Goal: Task Accomplishment & Management: Complete application form

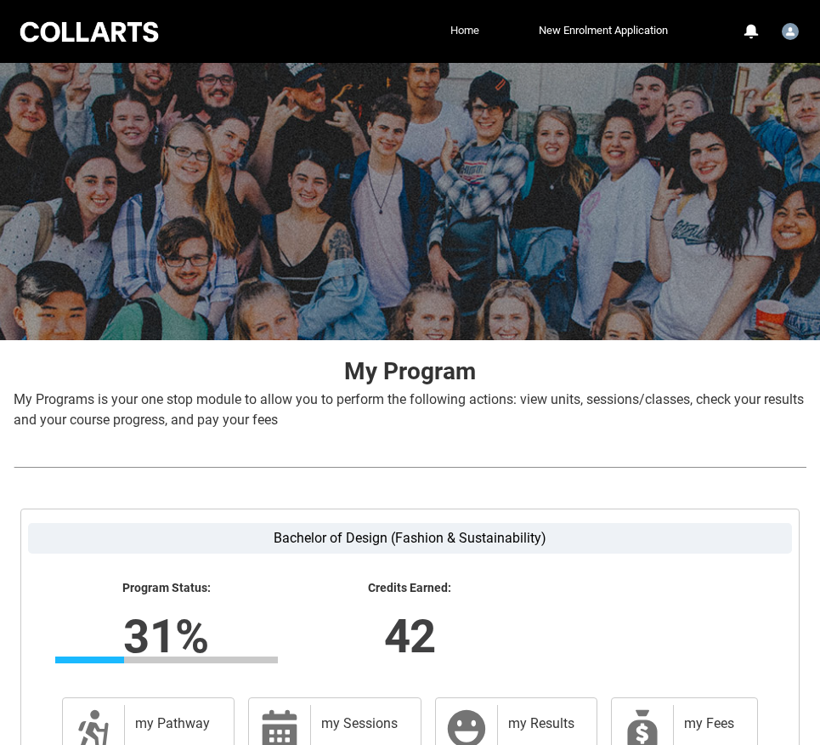
click at [477, 26] on link "Home" at bounding box center [464, 31] width 37 height 26
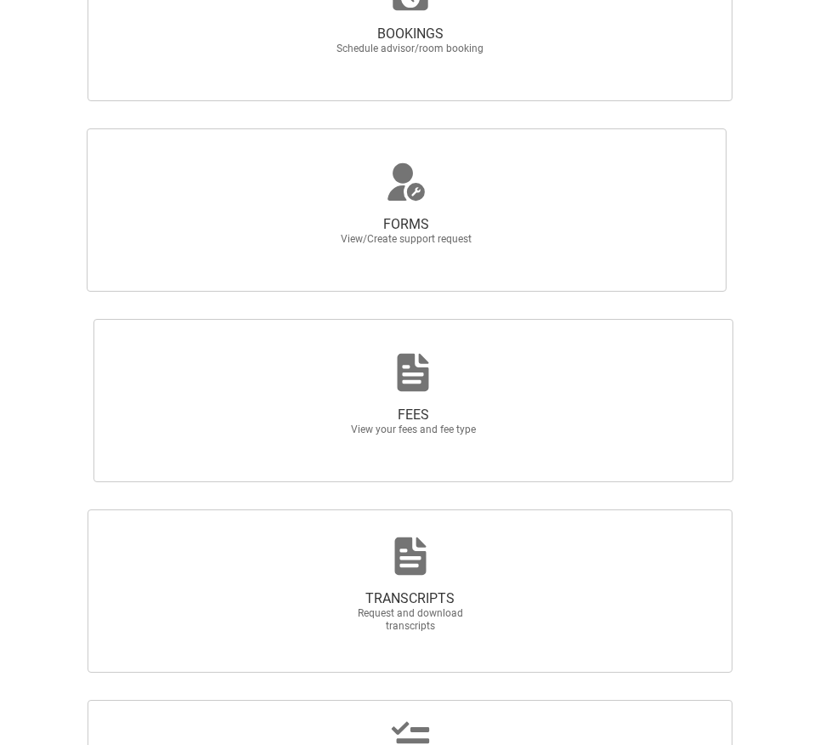
scroll to position [928, 0]
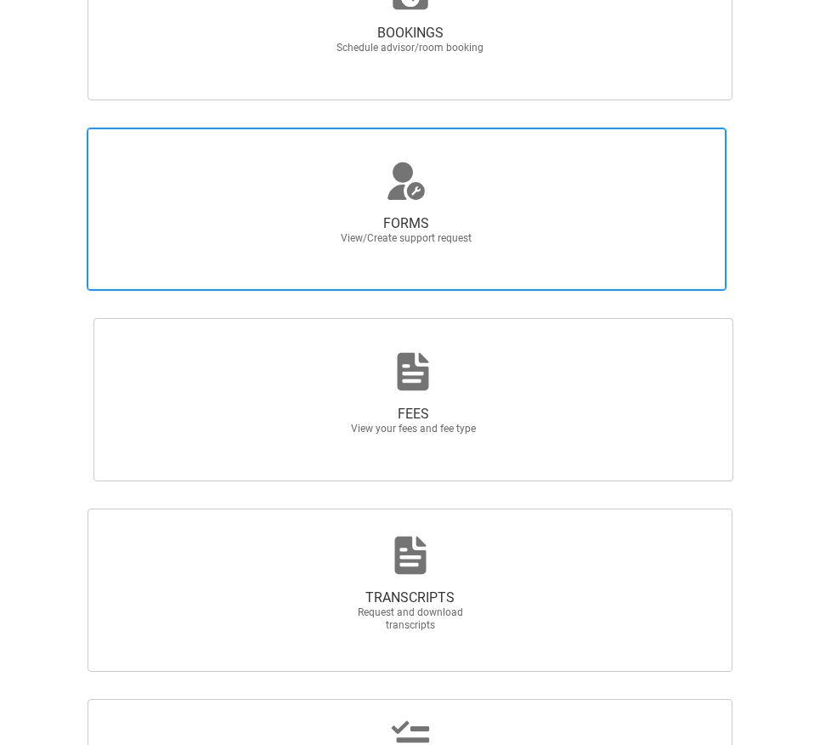
click at [497, 216] on span "FORMS View/Create support request" at bounding box center [407, 209] width 640 height 163
click at [7, 128] on input "FORMS View/Create support request" at bounding box center [6, 127] width 1 height 1
radio input "true"
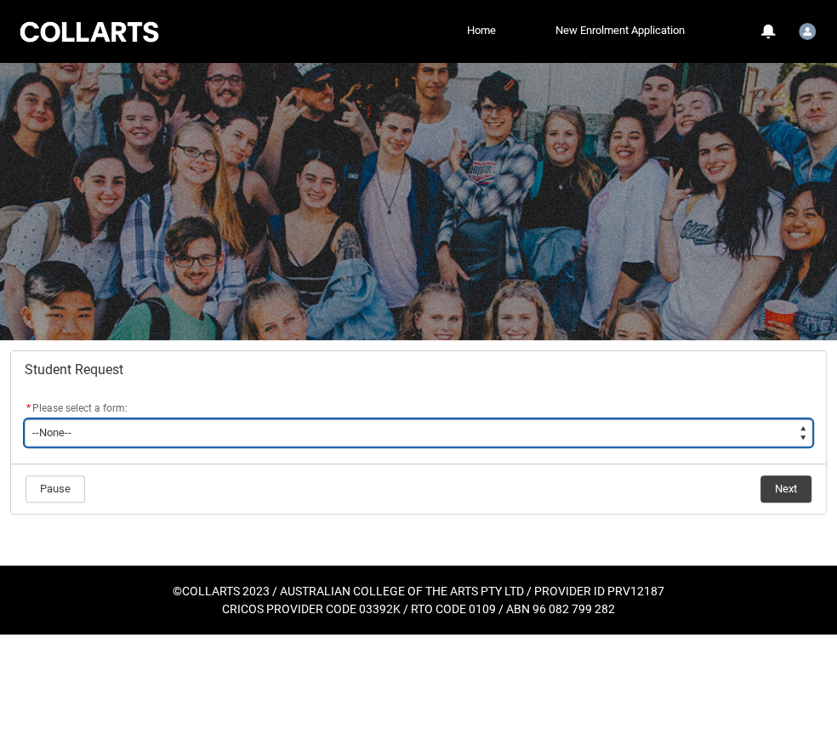
click at [241, 444] on select "--None-- Academic Transcript Application to Appeal Assignment Extension Change …" at bounding box center [418, 432] width 787 height 27
type lightning-select "Withdraw_Cancel_Enrolment_Choice"
click at [25, 419] on select "--None-- Academic Transcript Application to Appeal Assignment Extension Change …" at bounding box center [418, 432] width 787 height 27
select select "Withdraw_Cancel_Enrolment_Choice"
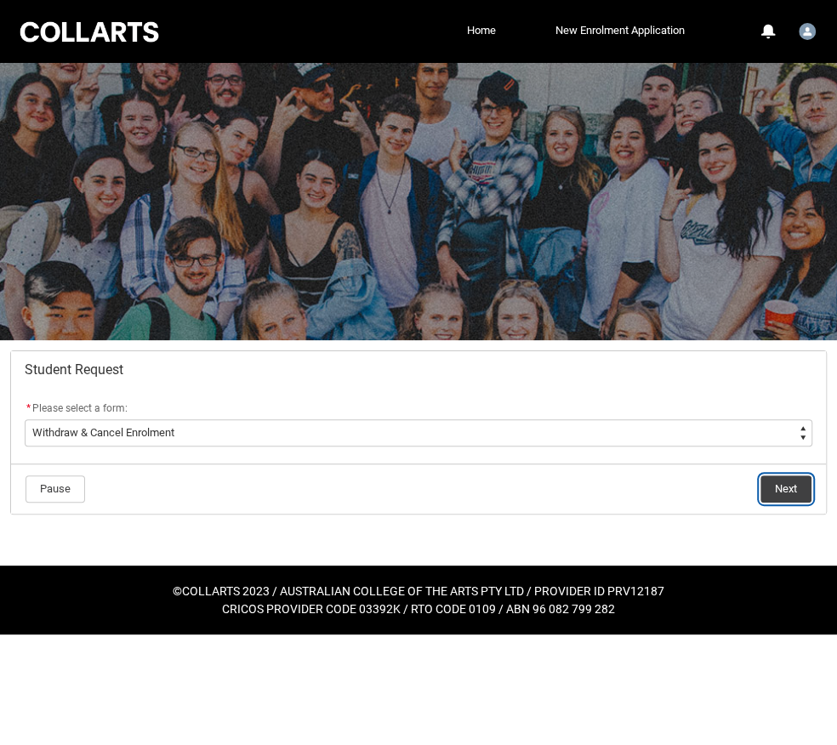
click at [775, 482] on button "Next" at bounding box center [785, 488] width 51 height 27
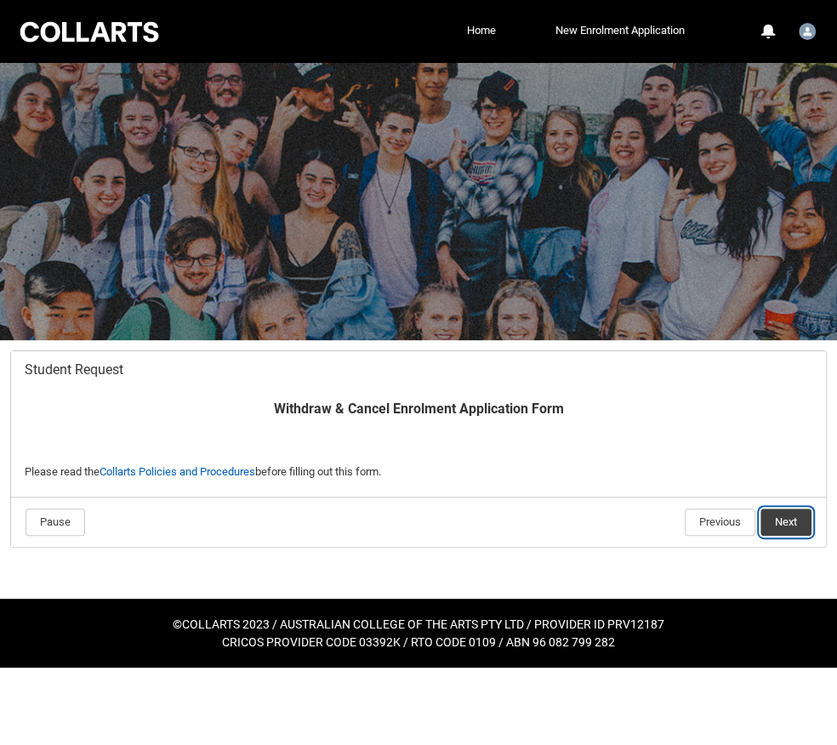
click at [775, 529] on button "Next" at bounding box center [785, 521] width 51 height 27
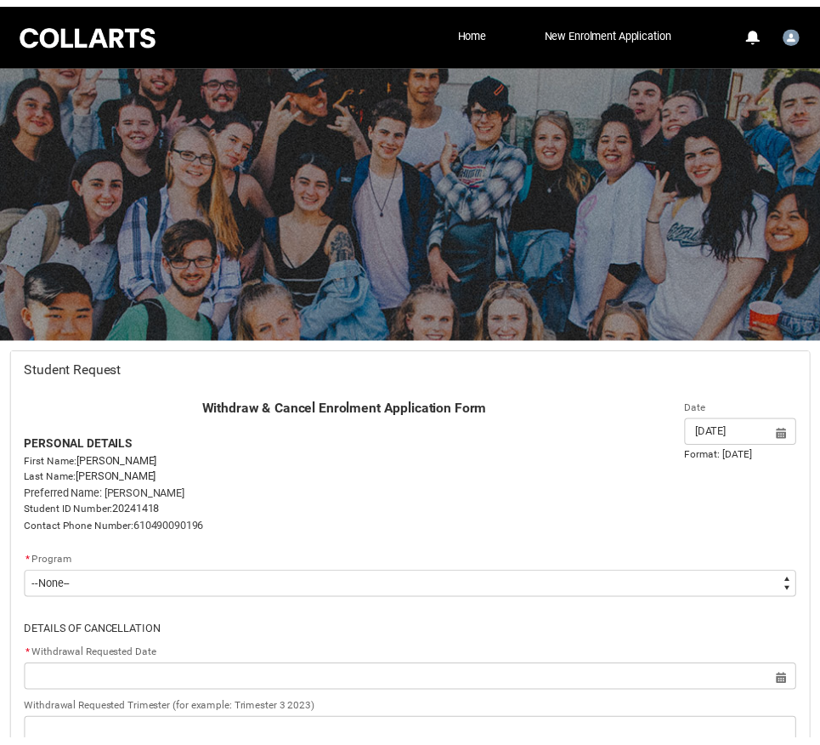
scroll to position [179, 0]
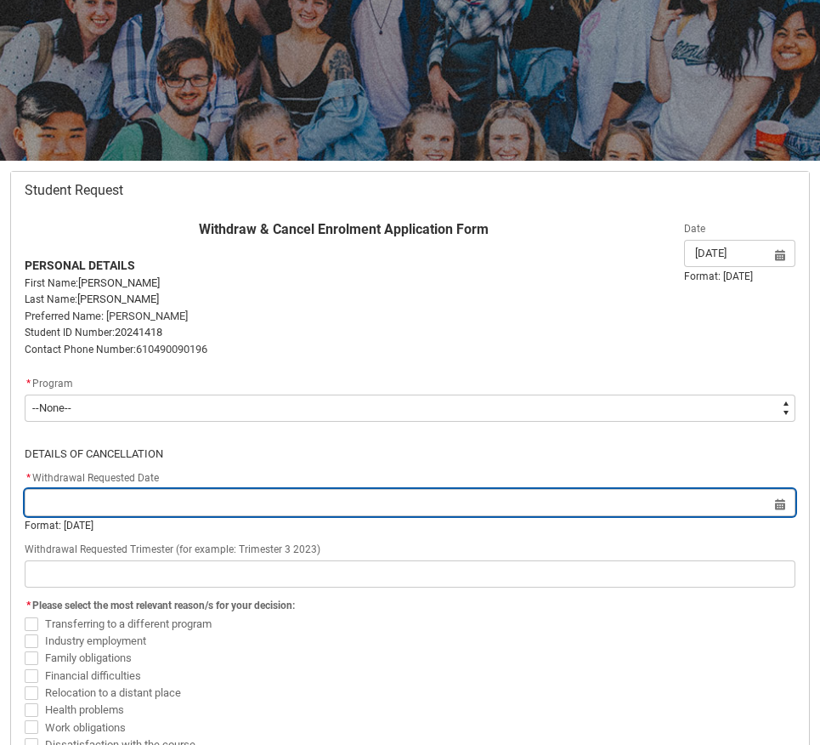
click at [219, 504] on input "Redu_Student_Request flow" at bounding box center [410, 502] width 771 height 27
select select "2025"
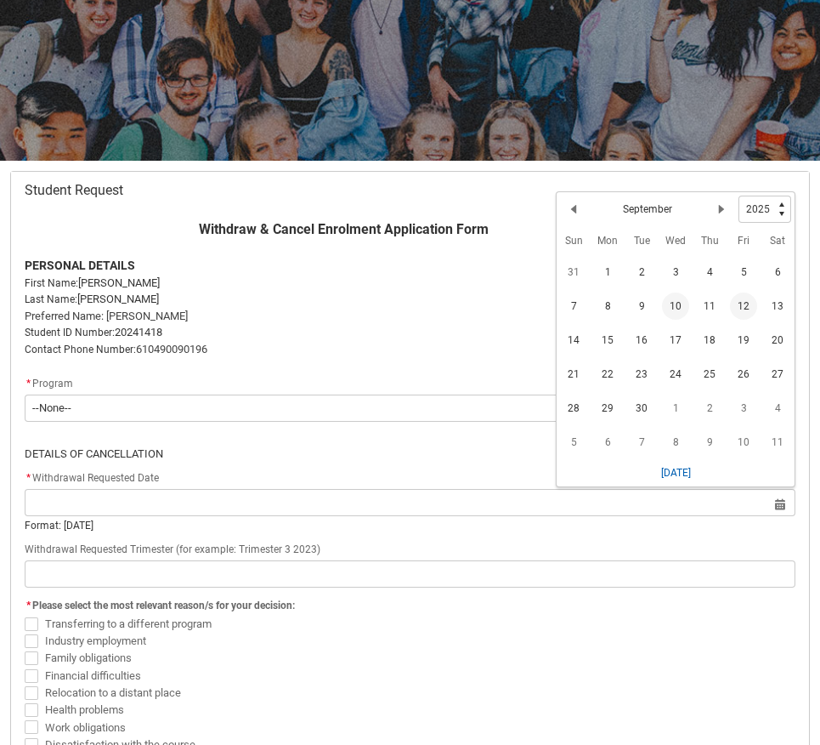
click at [733, 304] on span "12" at bounding box center [743, 305] width 27 height 27
type lightning-datepicker "[DATE]"
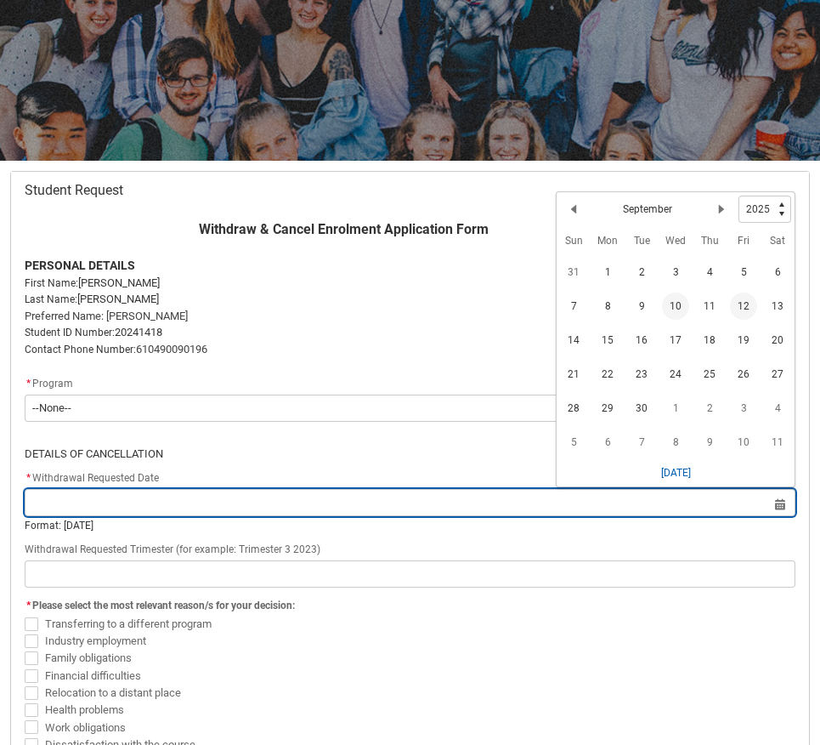
type lightning-input "[DATE]"
type input "[DATE]"
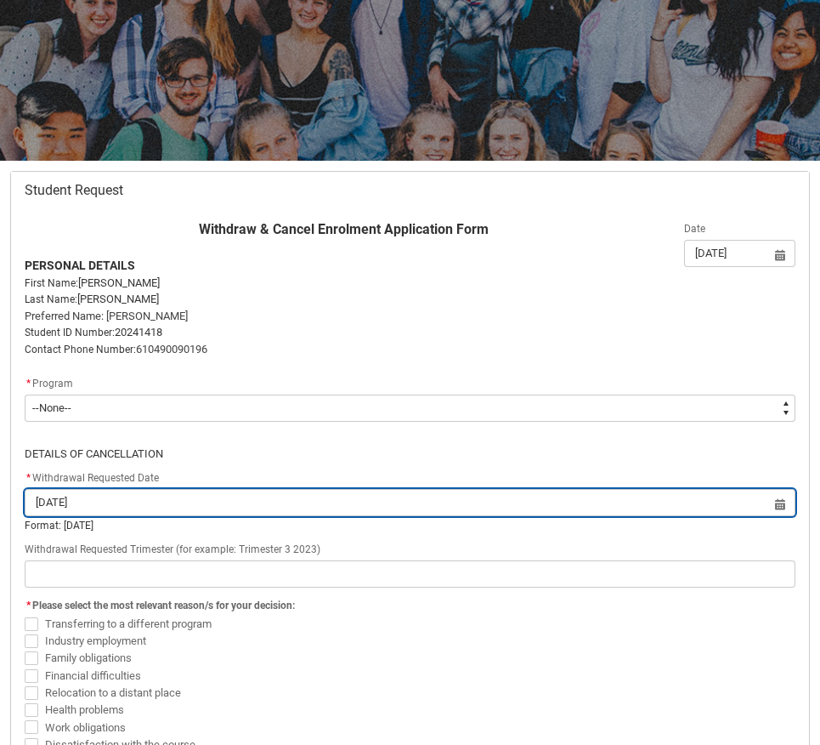
scroll to position [358, 0]
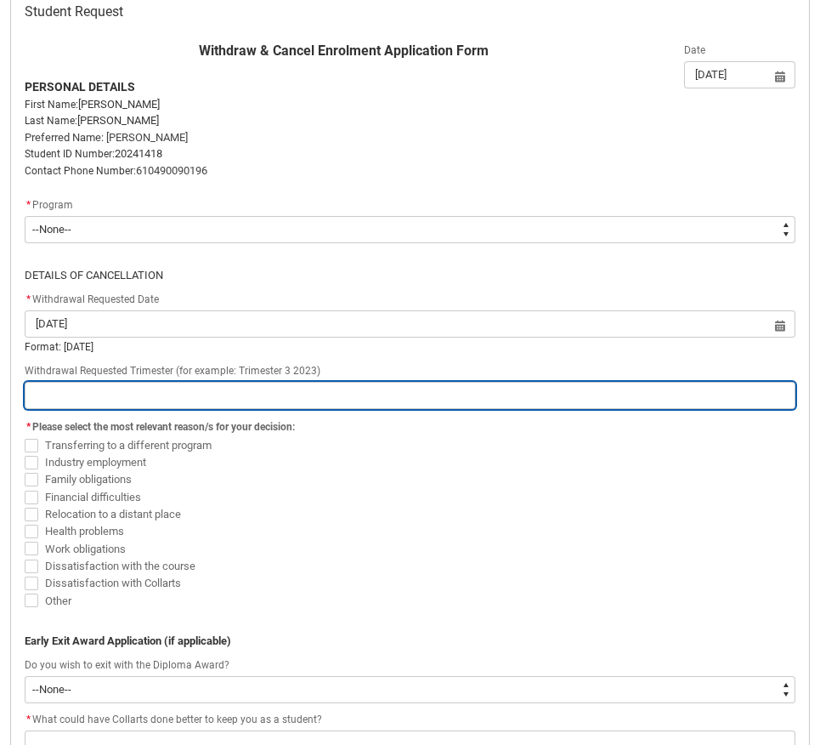
click at [248, 397] on input "Redu_Student_Request flow" at bounding box center [410, 395] width 771 height 27
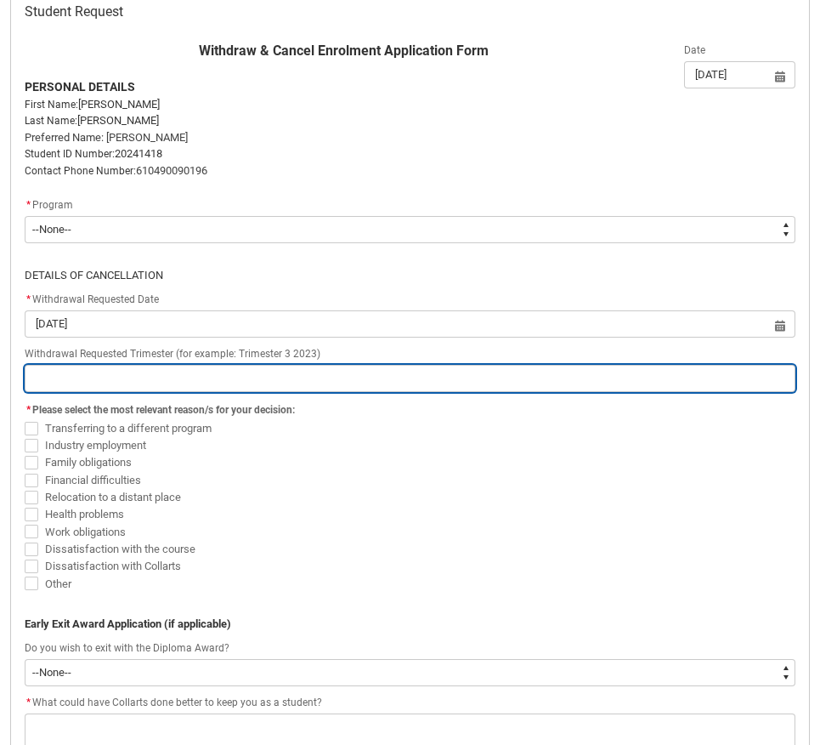
type lightning-primitive-input-simple "t"
type input "t"
type lightning-primitive-input-simple "tr"
type input "tr"
type lightning-primitive-input-simple "tri"
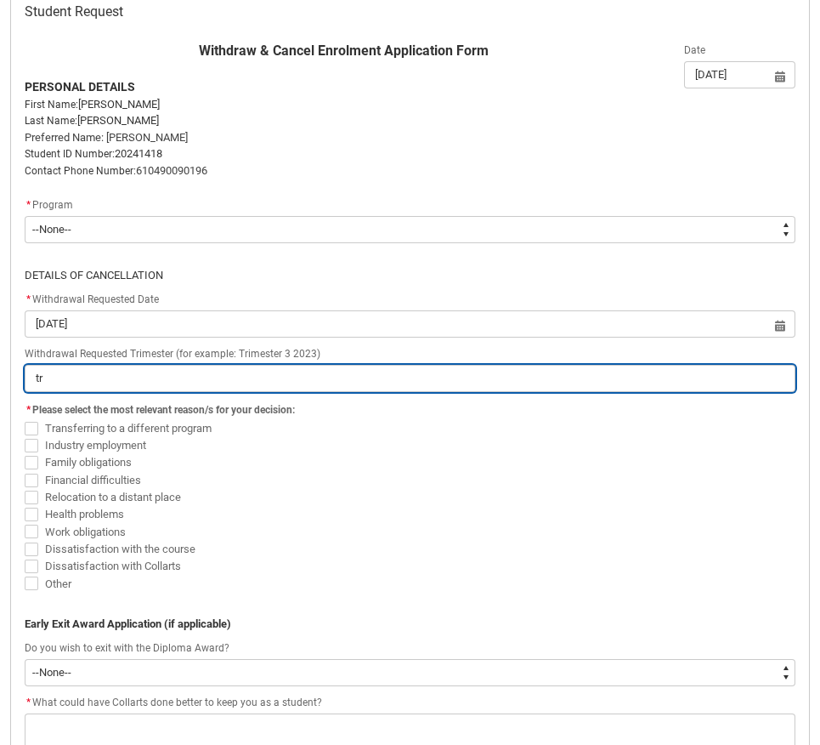
type input "tri"
type lightning-primitive-input-simple "trim"
type input "trim"
type lightning-primitive-input-simple "trime"
type input "trime"
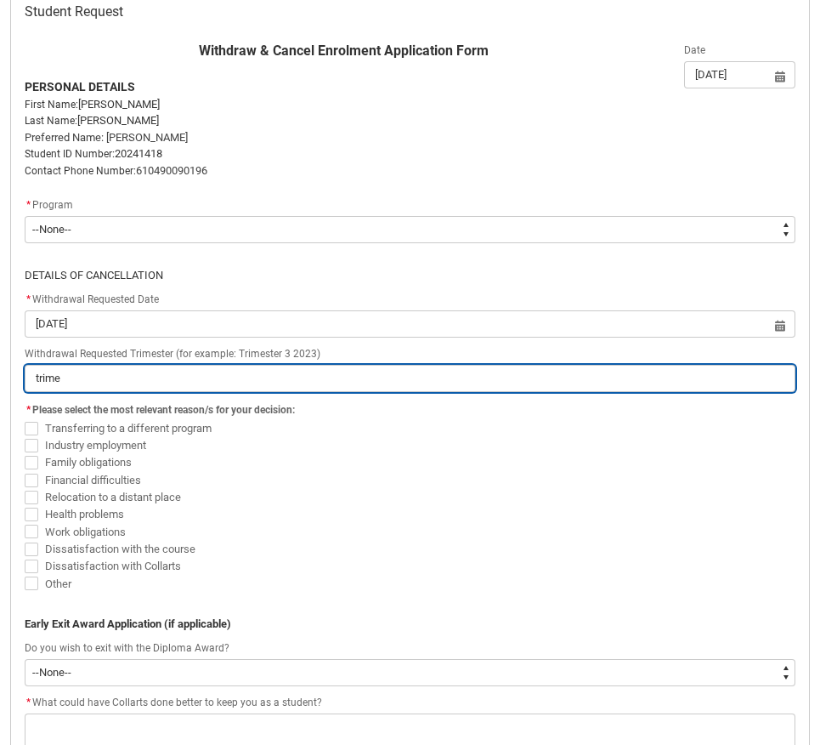
type lightning-primitive-input-simple "trimes"
type input "trimes"
type lightning-primitive-input-simple "trimest"
type input "trimest"
type lightning-primitive-input-simple "trimeste"
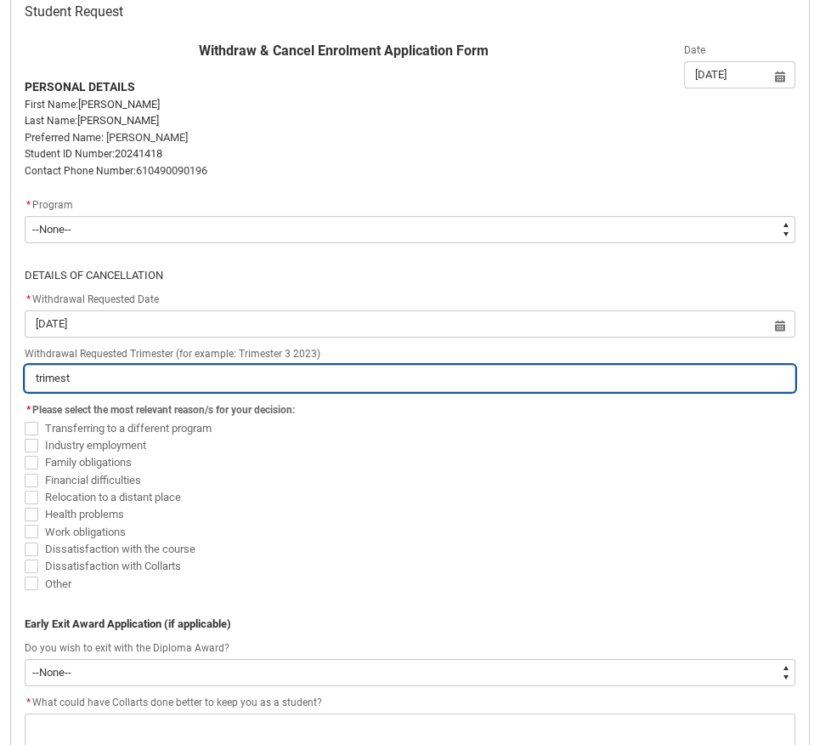
type input "trimeste"
type lightning-primitive-input-simple "trimester"
type input "trimester"
type lightning-primitive-input-simple "trimester"
type input "trimester"
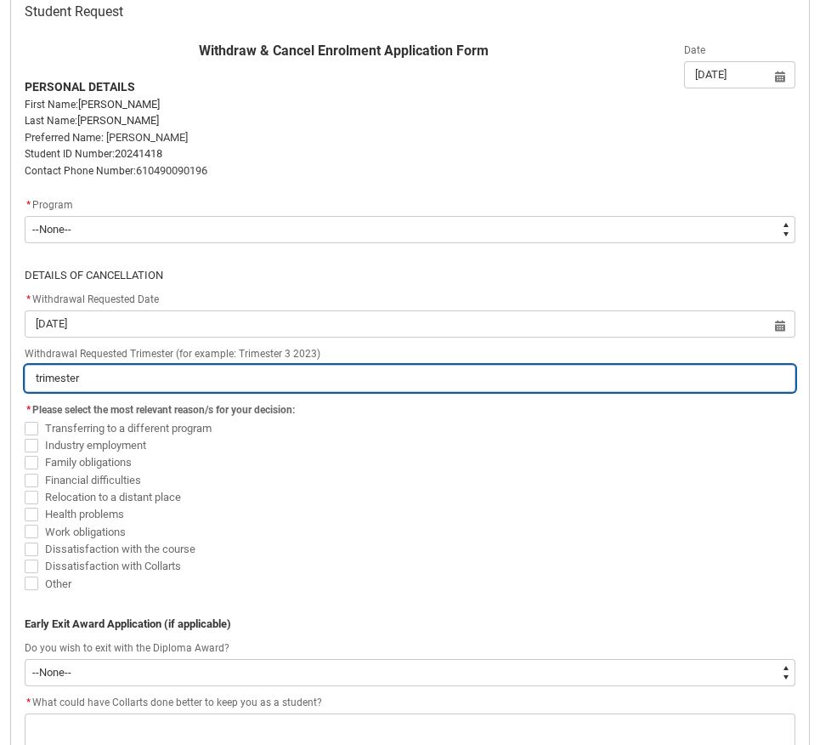
type lightning-primitive-input-simple "trimester 3"
type input "trimester 3"
type lightning-primitive-input-simple "trimester 3"
type input "trimester 3"
type lightning-primitive-input-simple "trimester 3 2"
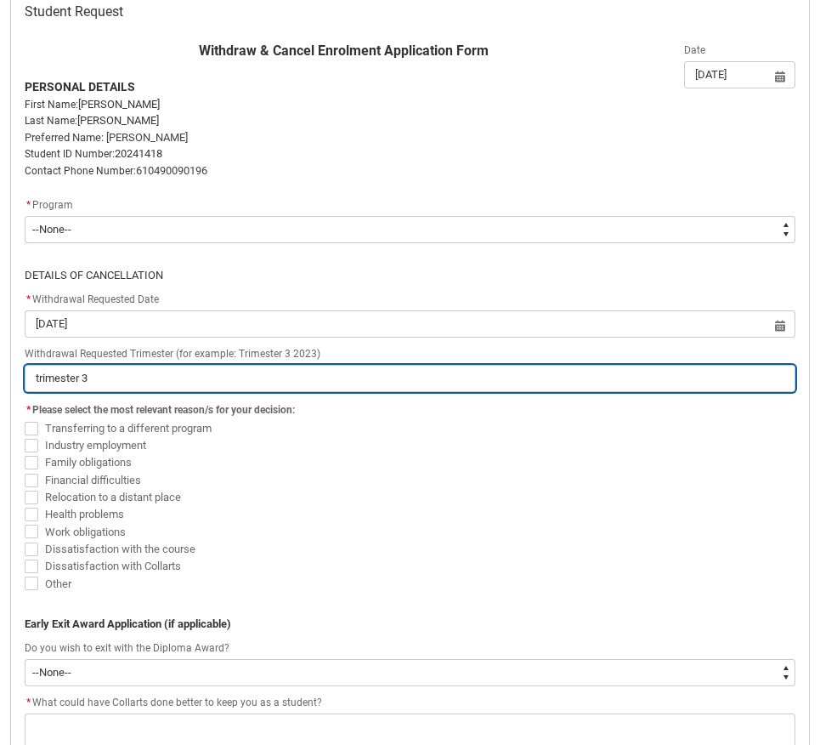
type input "trimester 3 2"
type lightning-primitive-input-simple "trimester 3 20"
type input "trimester 3 20"
type lightning-primitive-input-simple "trimester 3 202"
type input "trimester 3 202"
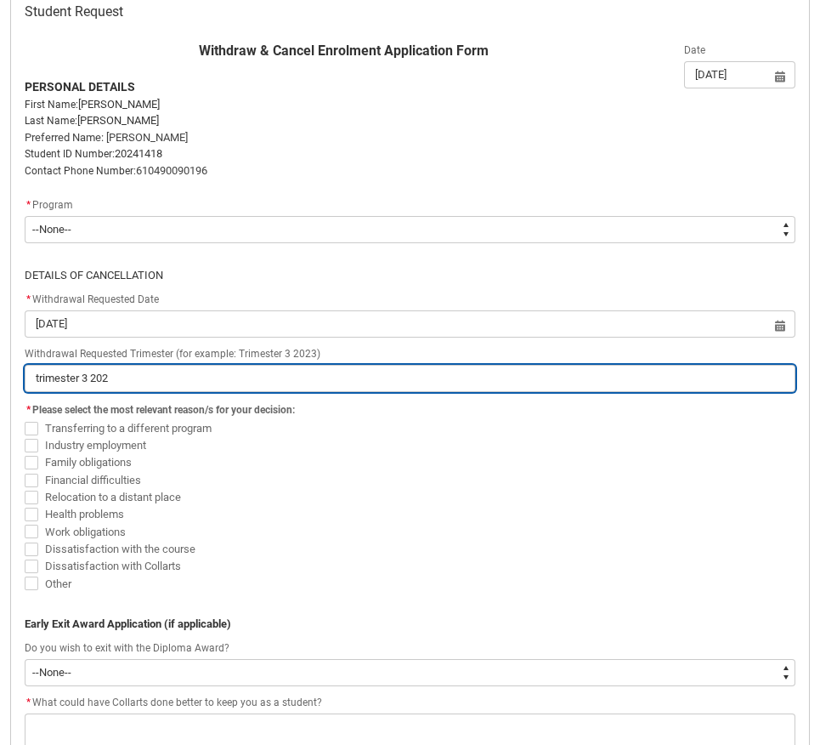
type lightning-primitive-input-simple "trimester 3 2025"
type input "trimester 3 2025"
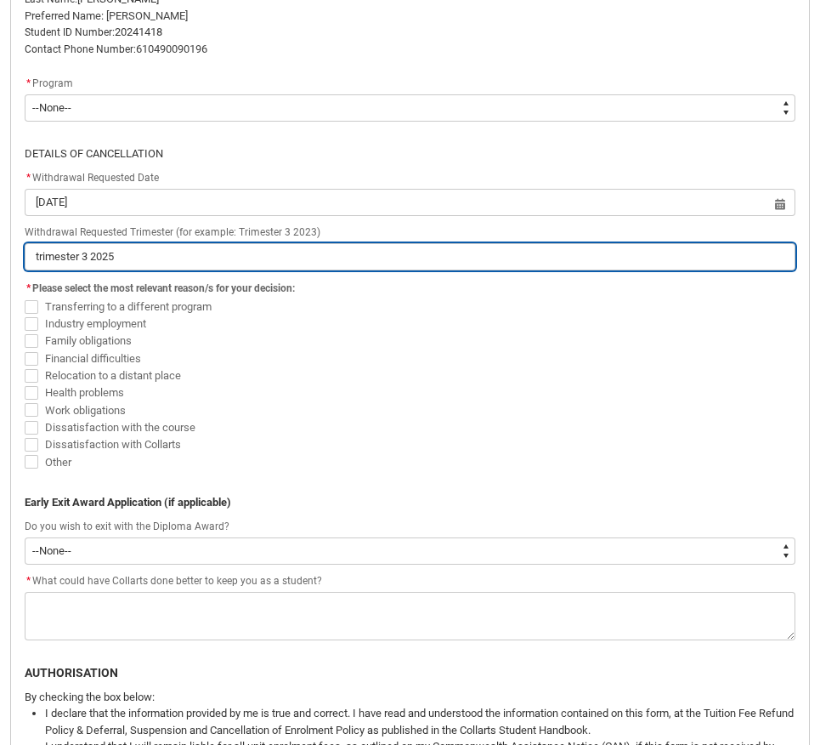
scroll to position [483, 0]
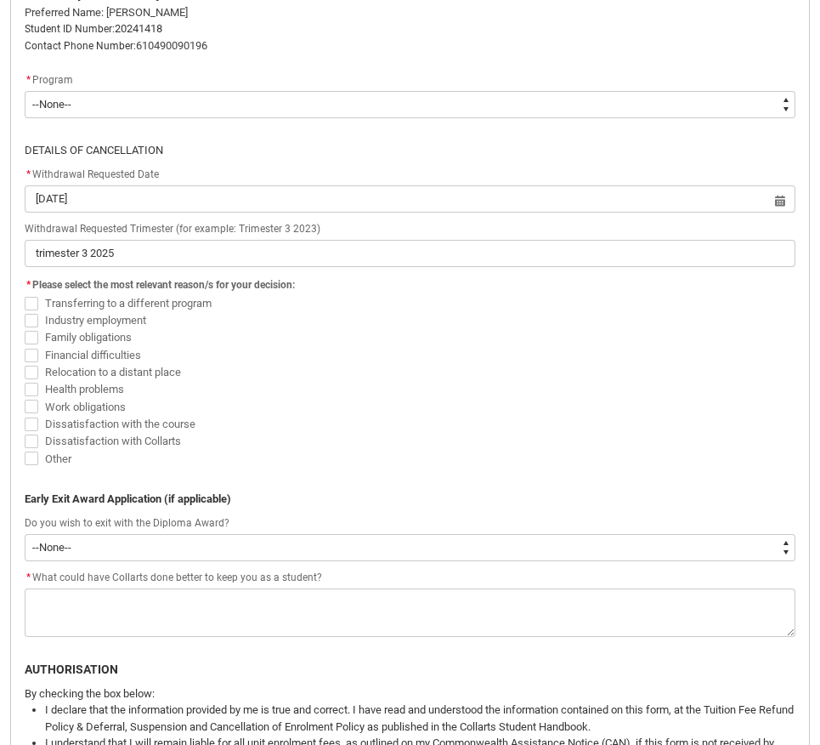
click at [113, 389] on span "Health problems" at bounding box center [84, 389] width 79 height 13
click at [25, 381] on input "Health problems" at bounding box center [24, 380] width 1 height 1
checkbox input "true"
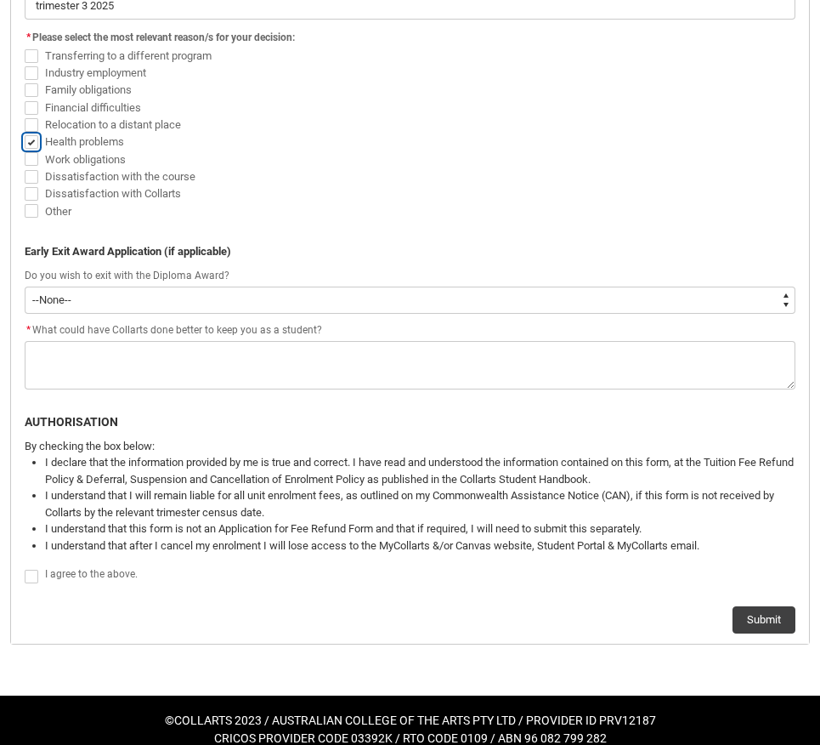
scroll to position [731, 0]
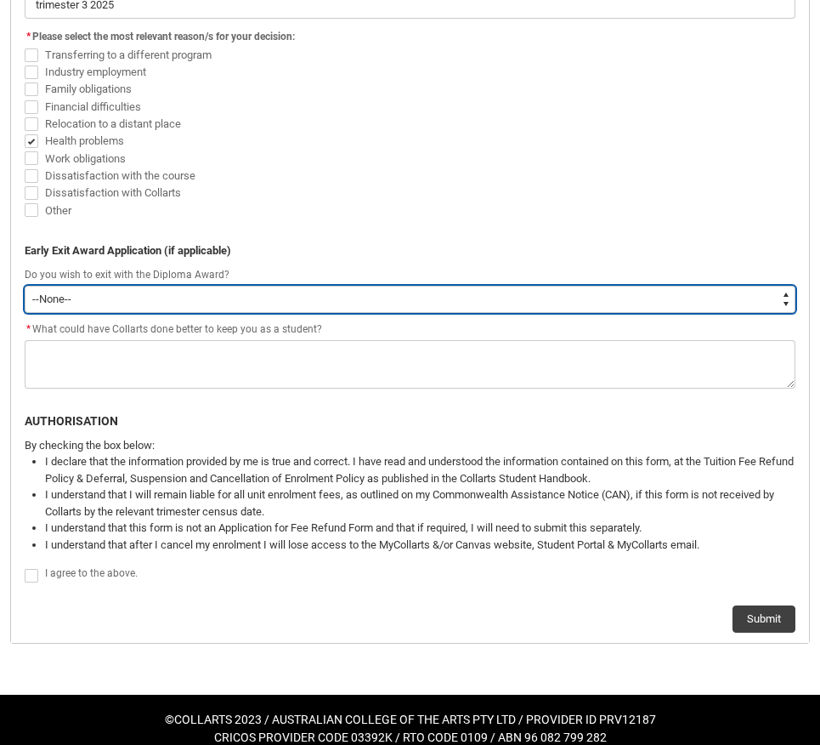
click at [185, 299] on select "--None-- Yes No" at bounding box center [410, 299] width 771 height 27
type lightning-select "Yes"
click at [25, 286] on select "--None-- Yes No" at bounding box center [410, 299] width 771 height 27
select select "Yes"
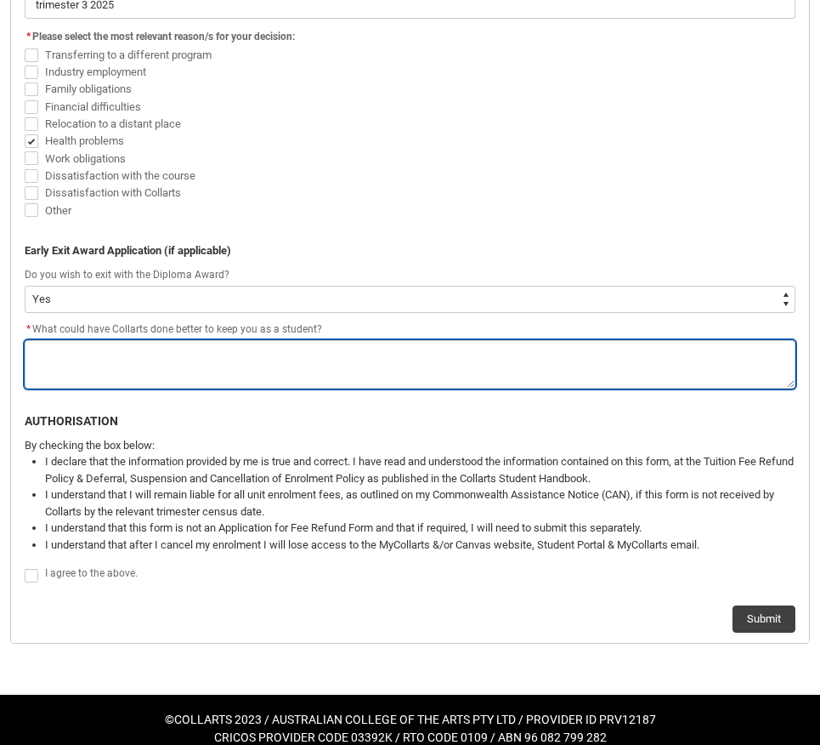
click at [152, 363] on textarea "*" at bounding box center [410, 364] width 771 height 48
type lightning-textarea "n"
type textarea "n"
type lightning-textarea "no"
type textarea "no"
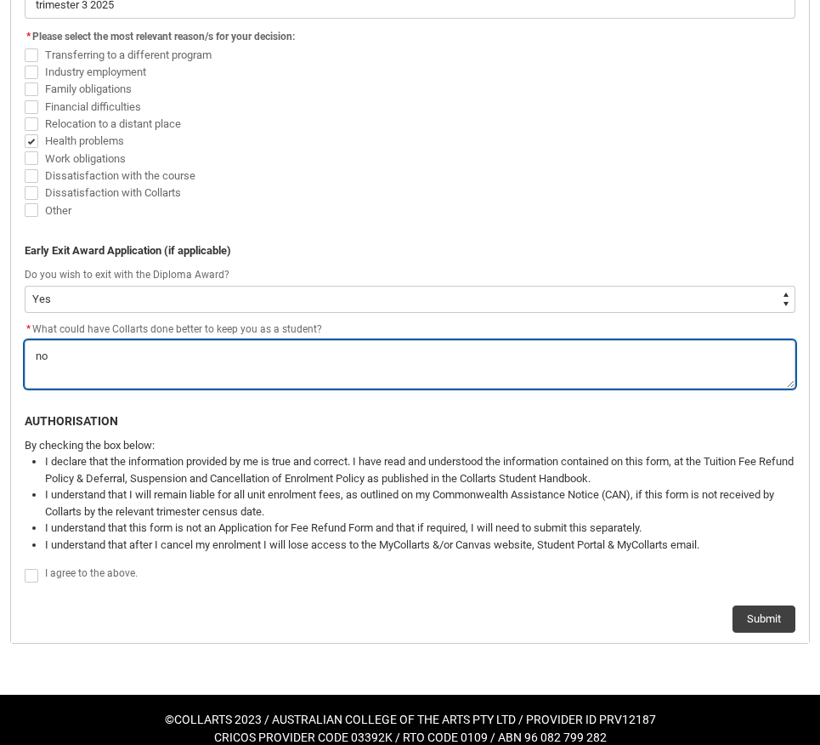
type lightning-textarea "not"
type textarea "not"
type lightning-textarea "noth"
type textarea "noth"
type lightning-textarea "nothi"
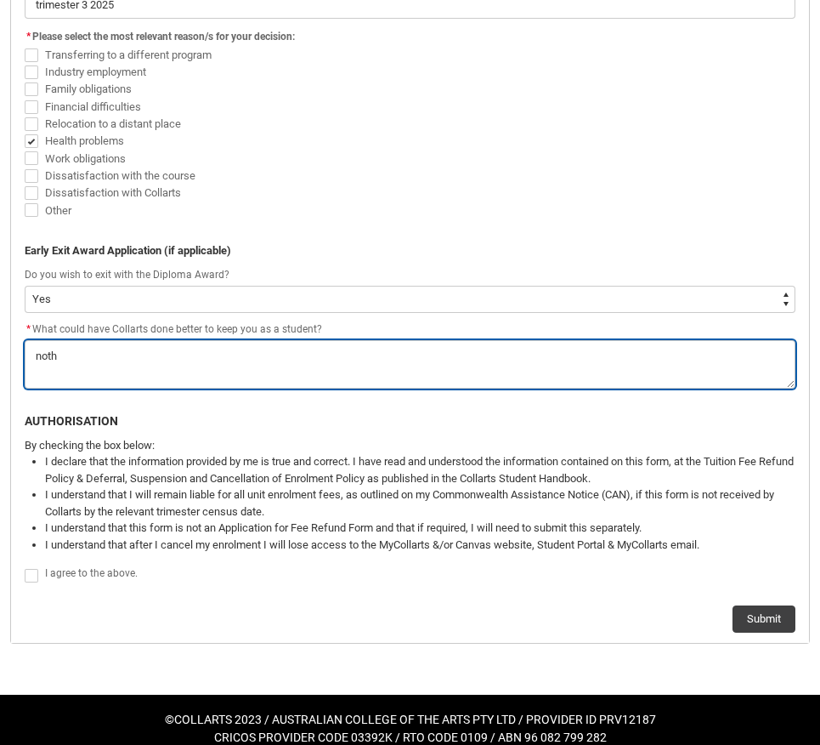
type textarea "nothi"
type lightning-textarea "nothin"
type textarea "nothin"
type lightning-textarea "nothing"
type textarea "nothing"
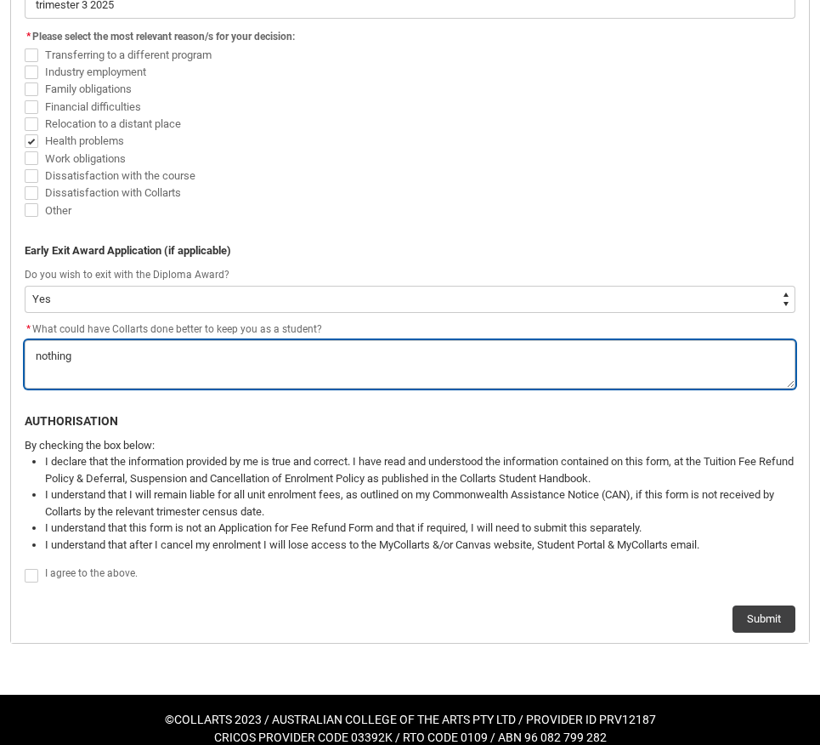
type lightning-textarea "nothing"
type textarea "nothing"
type lightning-textarea "nothing t"
type textarea "nothing t"
type lightning-textarea "nothing th"
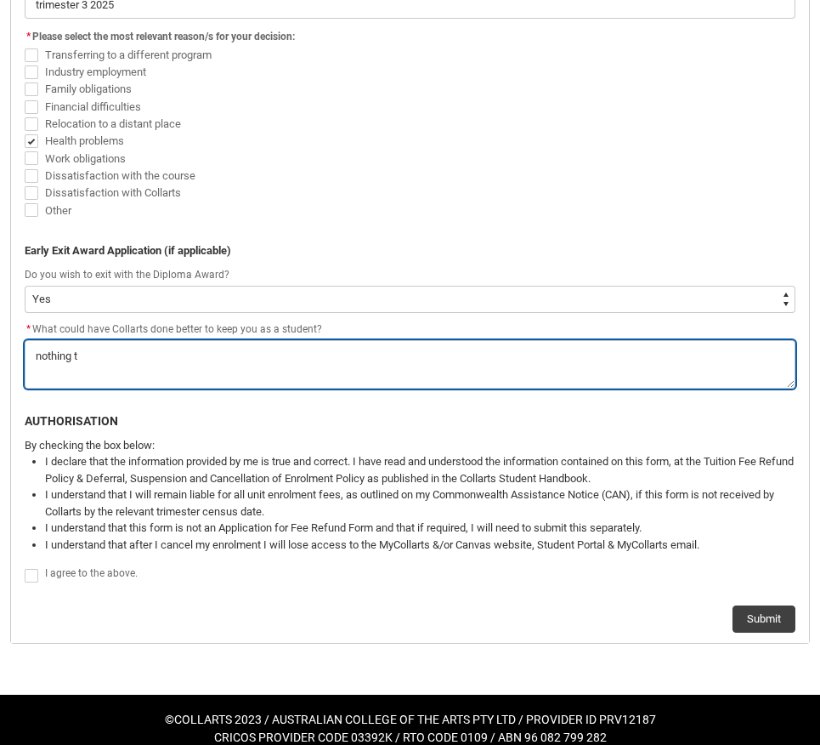
type textarea "nothing th"
type lightning-textarea "nothing thi"
type textarea "nothing thi"
type lightning-textarea "nothing this"
type textarea "nothing this"
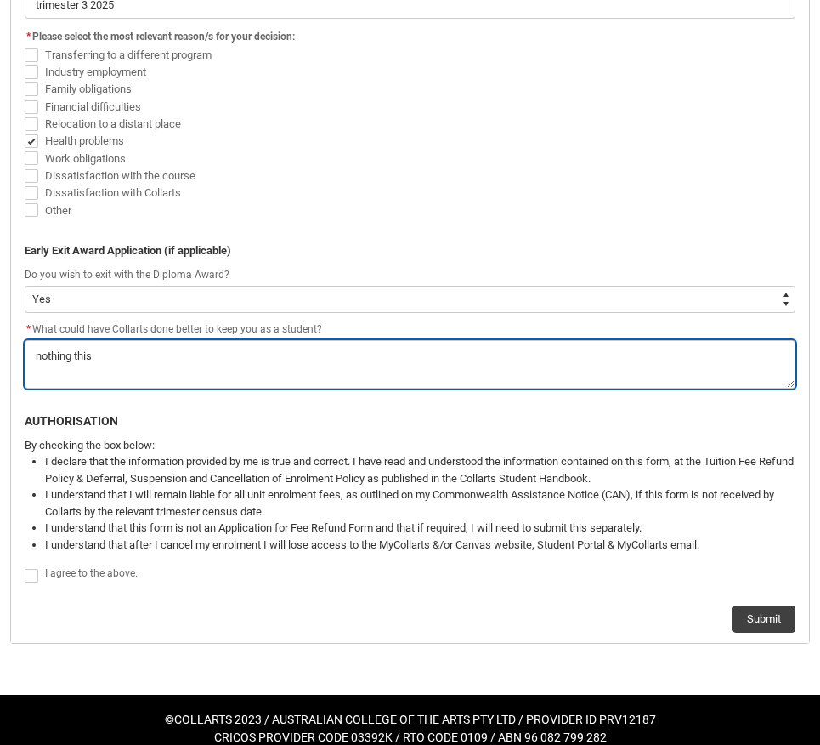
type lightning-textarea "nothing this"
type textarea "nothing this"
type lightning-textarea "nothing this i"
type textarea "nothing this i"
type lightning-textarea "nothing this is"
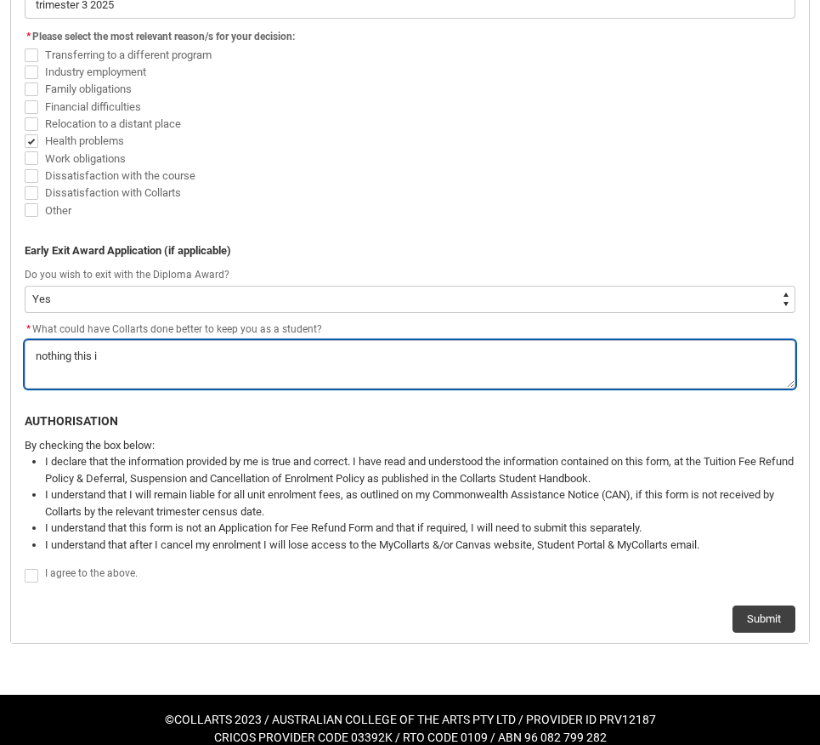
type textarea "nothing this is"
type lightning-textarea "nothing this is"
type textarea "nothing this is"
type lightning-textarea "nothing this is d"
type textarea "nothing this is d"
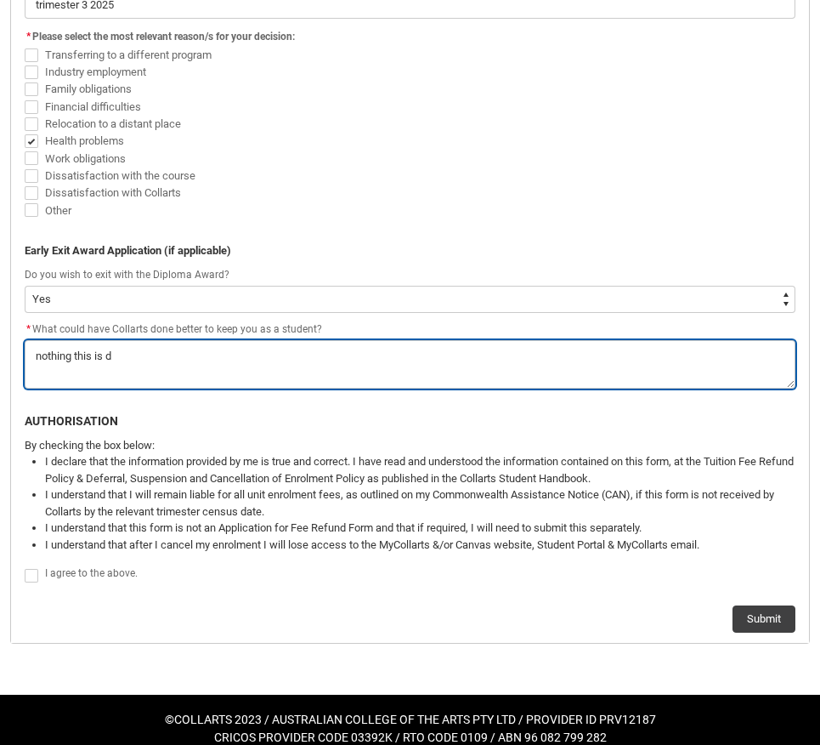
type lightning-textarea "nothing this is du"
type textarea "nothing this is du"
type lightning-textarea "nothing this is due"
type textarea "nothing this is due"
type lightning-textarea "nothing this is due"
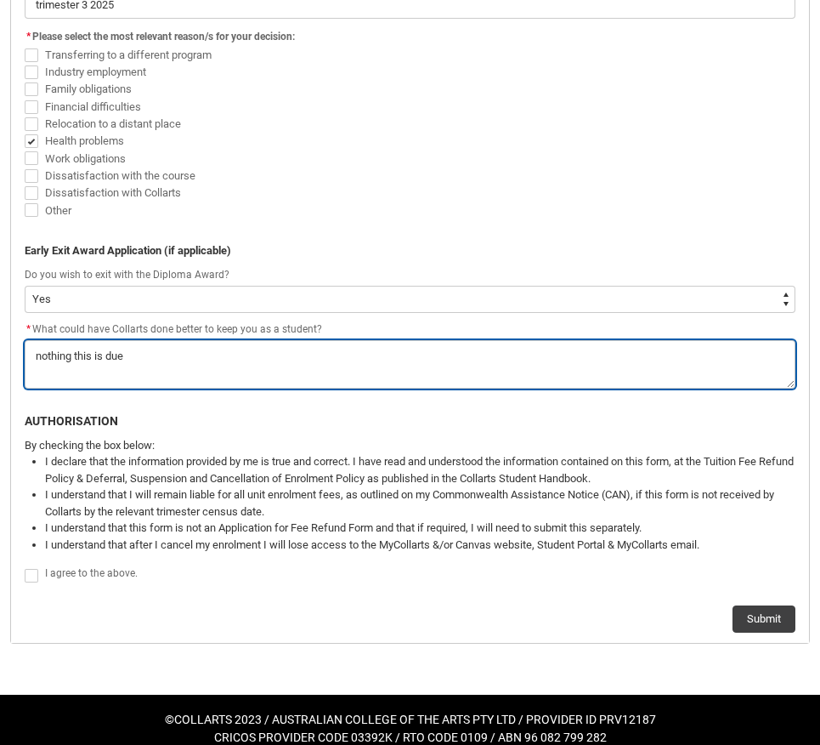
type textarea "nothing this is due"
type lightning-textarea "nothing this is due t"
type textarea "nothing this is due t"
type lightning-textarea "nothing this is due to"
type textarea "nothing this is due to"
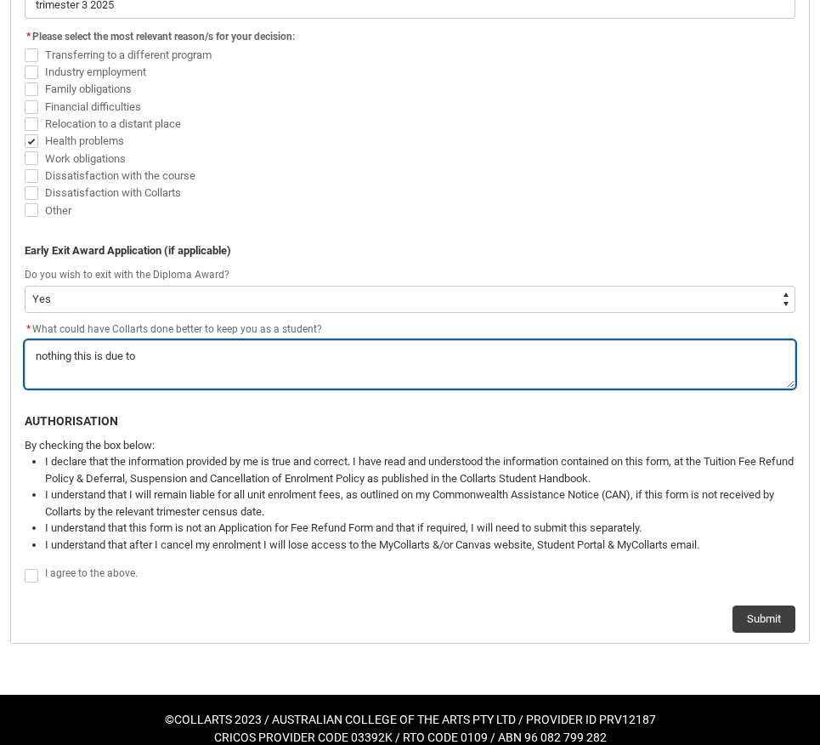
type lightning-textarea "nothing this is due to"
type textarea "nothing this is due to"
type lightning-textarea "nothing this is due to m"
type textarea "nothing this is due to m"
type lightning-textarea "nothing this is due to me"
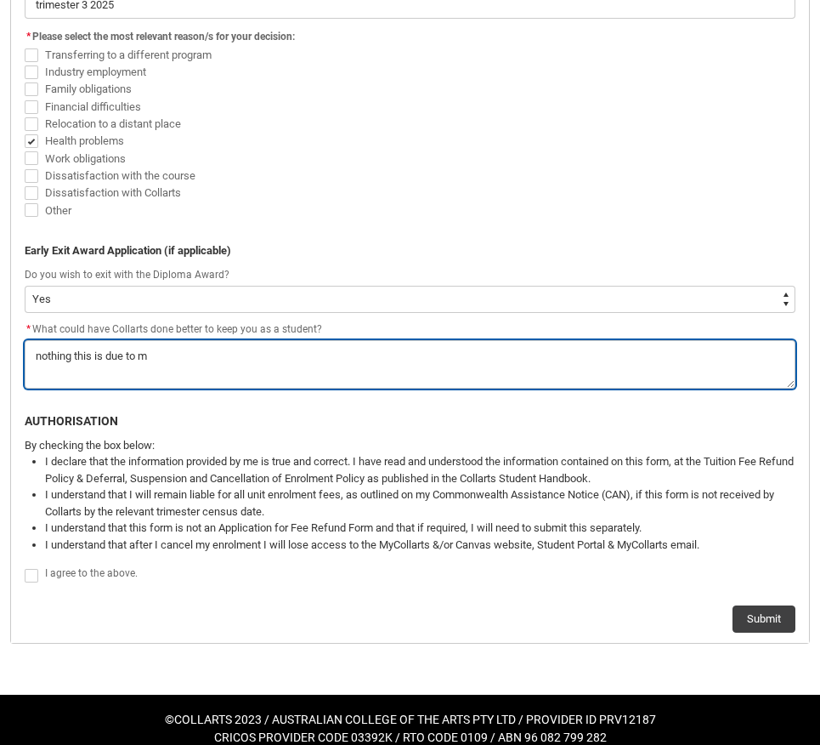
type textarea "nothing this is due to me"
type lightning-textarea "nothing this is due to med"
type textarea "nothing this is due to med"
type lightning-textarea "nothing this is due to medi"
type textarea "nothing this is due to medi"
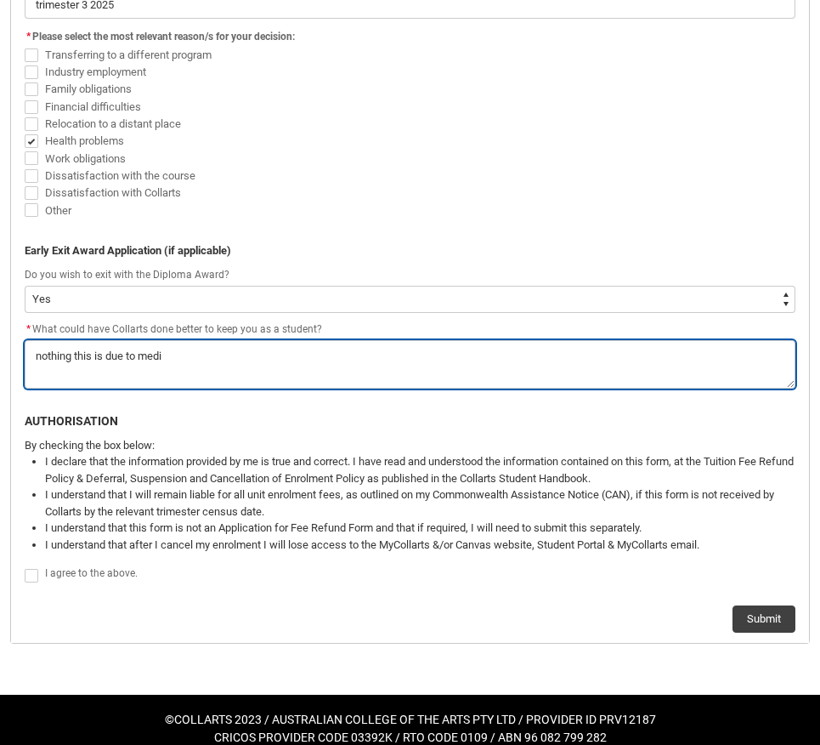
type lightning-textarea "nothing this is due to medic"
type textarea "nothing this is due to medic"
type lightning-textarea "nothing this is due to medica"
type textarea "nothing this is due to medica"
type lightning-textarea "nothing this is due to medical"
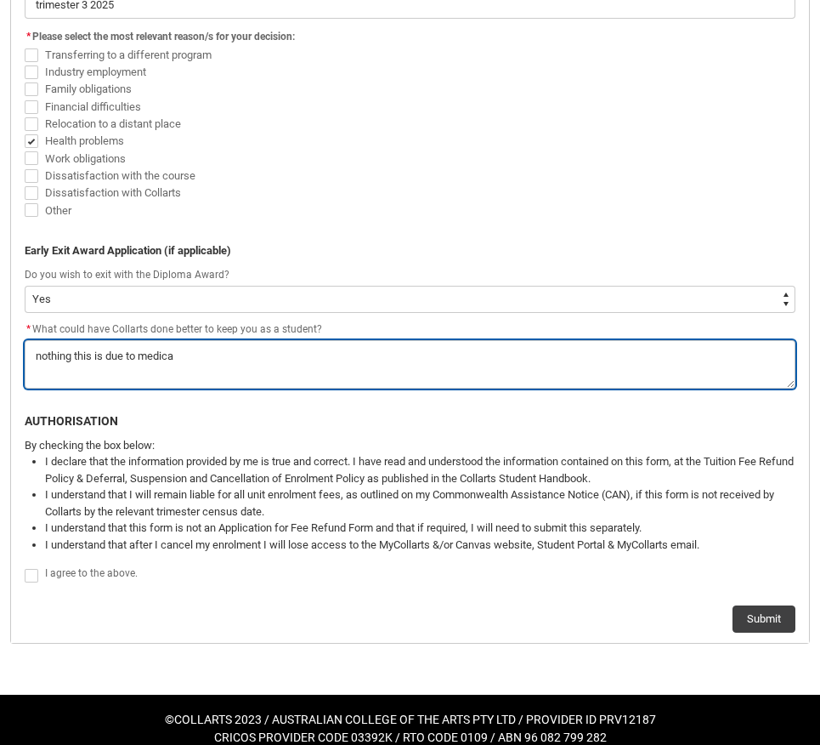
type textarea "nothing this is due to medical"
type lightning-textarea "nothing this is due to medical"
type textarea "nothing this is due to medical"
type lightning-textarea "nothing this is due to medical i"
type textarea "nothing this is due to medical i"
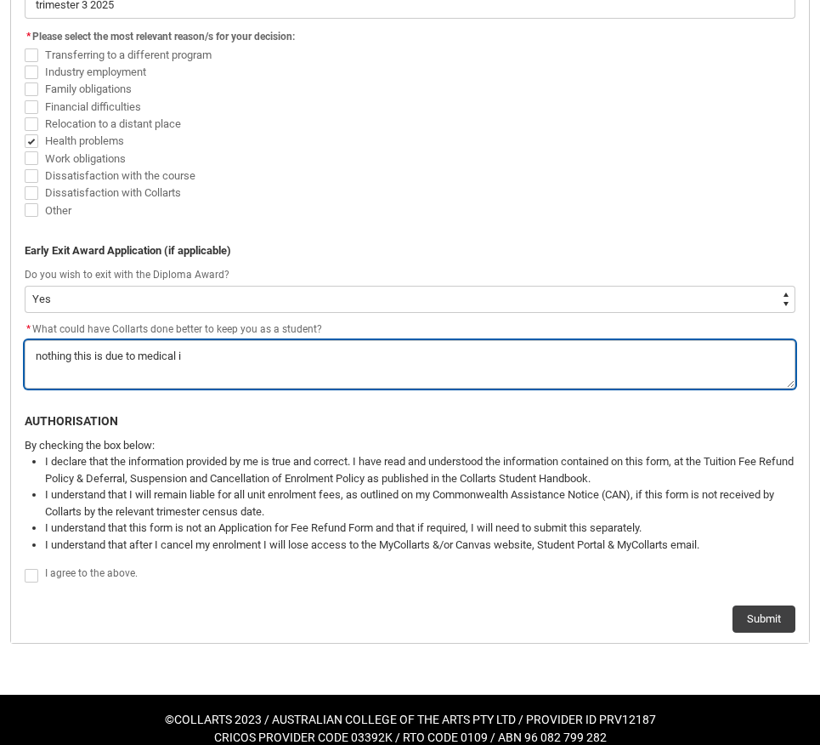
type lightning-textarea "nothing this is due to medical is"
type textarea "nothing this is due to medical is"
type lightning-textarea "nothing this is due to medical iss"
type textarea "nothing this is due to medical iss"
type lightning-textarea "nothing this is due to medical issu"
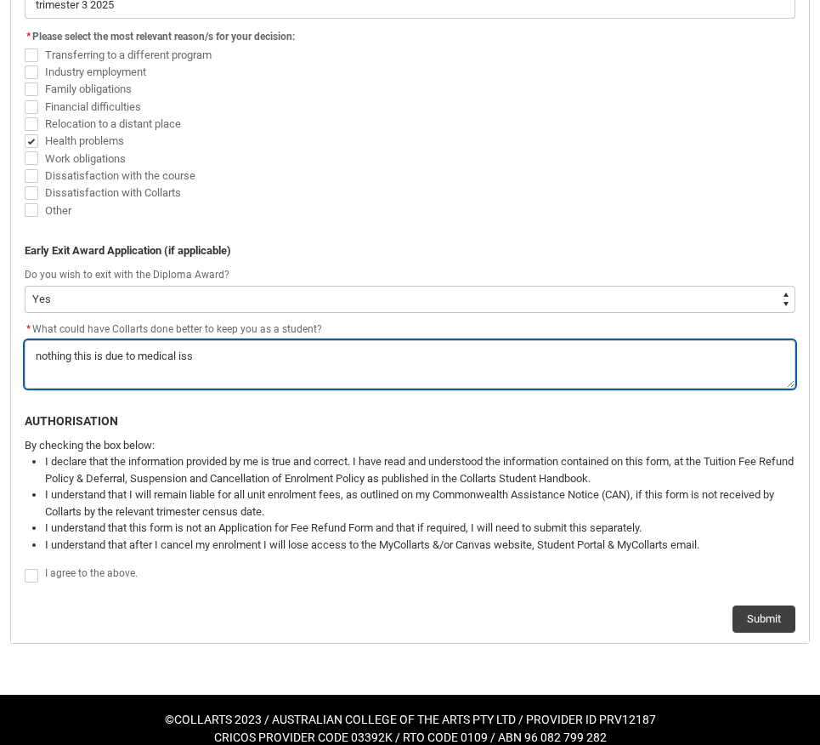
type textarea "nothing this is due to medical issu"
type lightning-textarea "nothing this is due to medical issue"
type textarea "nothing this is due to medical issue"
type lightning-textarea "nothing this is due to medical issues"
type textarea "nothing this is due to medical issues"
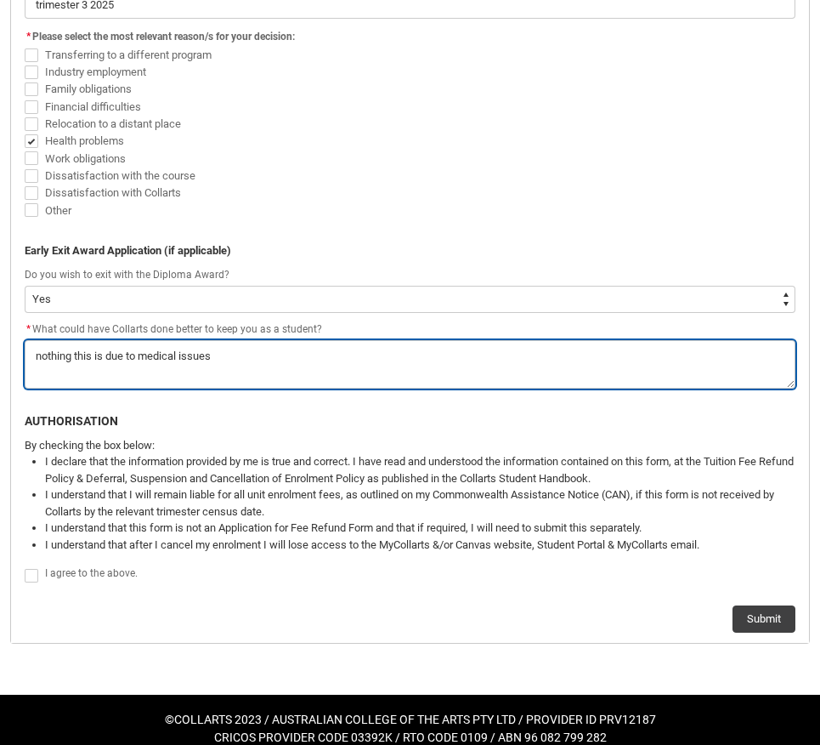
type lightning-textarea "nothing this is due to medical issues"
type textarea "nothing this is due to medical issues"
type lightning-textarea "nothing this is due to medical issues i"
type textarea "nothing this is due to medical issues i"
type lightning-textarea "nothing this is due to medical issues"
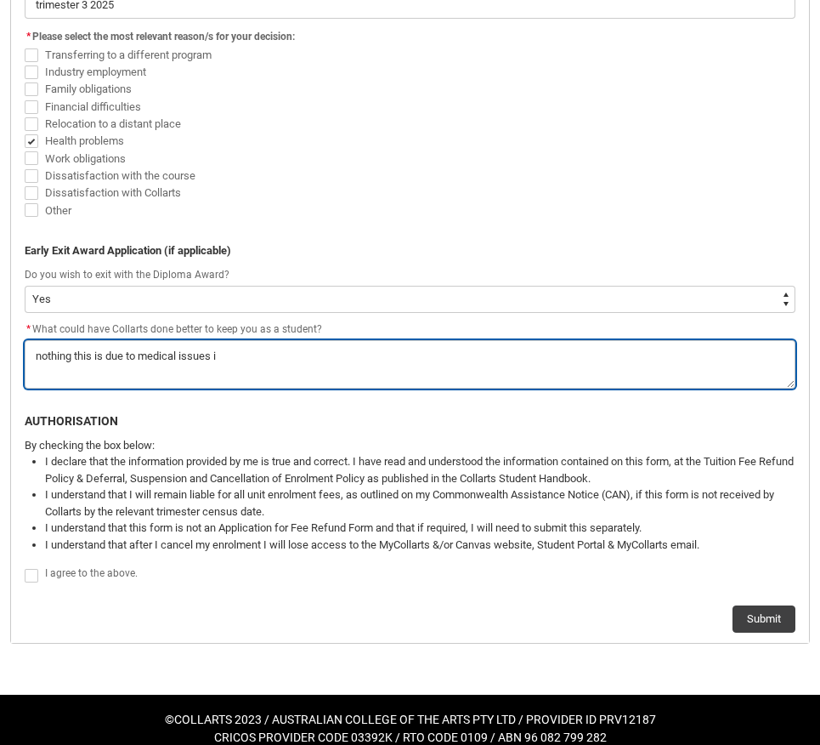
type textarea "nothing this is due to medical issues"
type lightning-textarea "nothing this is due to medical issues I"
type textarea "nothing this is due to medical issues I"
type lightning-textarea "nothing this is due to medical issues I"
type textarea "nothing this is due to medical issues I"
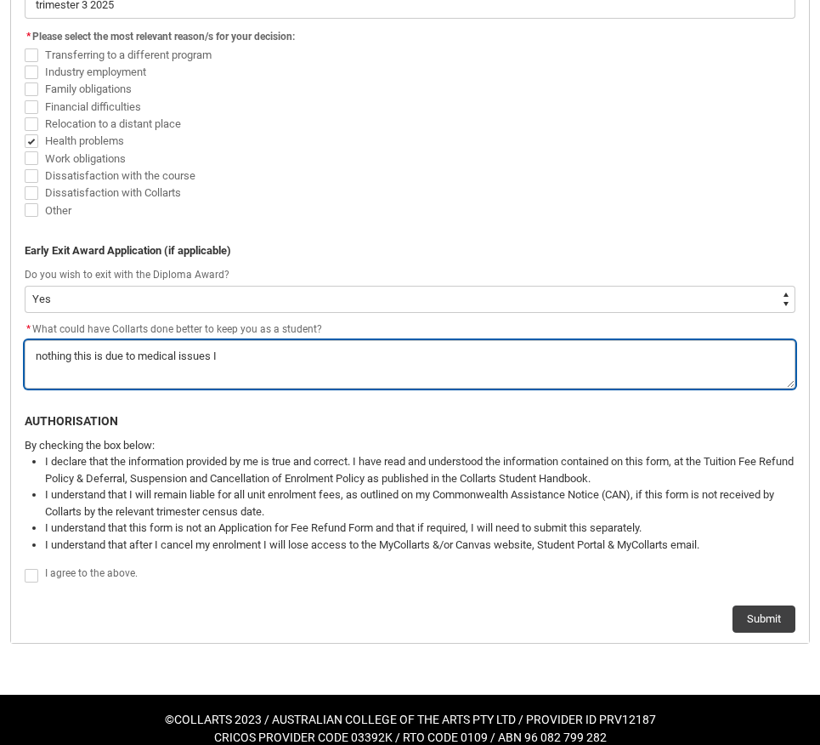
type lightning-textarea "nothing this is due to medical issues I d"
type textarea "nothing this is due to medical issues I d"
type lightning-textarea "nothing this is due to medical issues I de"
type textarea "nothing this is due to medical issues I de"
type lightning-textarea "nothing this is due to medical issues I dea"
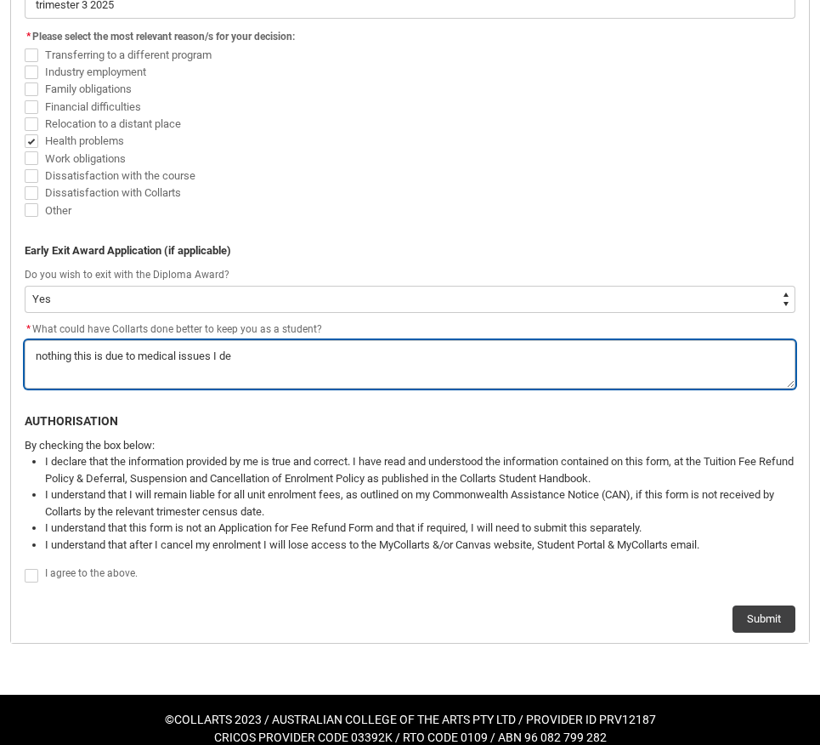
type textarea "nothing this is due to medical issues I dea"
type lightning-textarea "nothing this is due to medical issues I deal"
type textarea "nothing this is due to medical issues I deal"
type lightning-textarea "nothing this is due to medical issues I deal"
type textarea "nothing this is due to medical issues I deal"
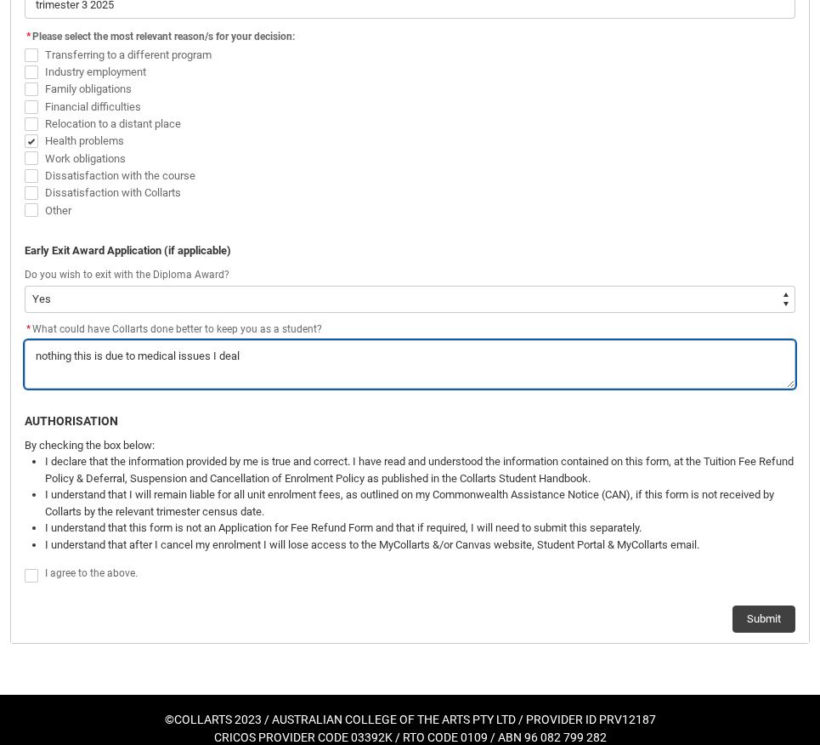
type lightning-textarea "nothing this is due to medical issues I deal w"
type textarea "nothing this is due to medical issues I deal w"
type lightning-textarea "nothing this is due to medical issues I deal wi"
type textarea "nothing this is due to medical issues I deal wi"
type lightning-textarea "nothing this is due to medical issues I deal wit"
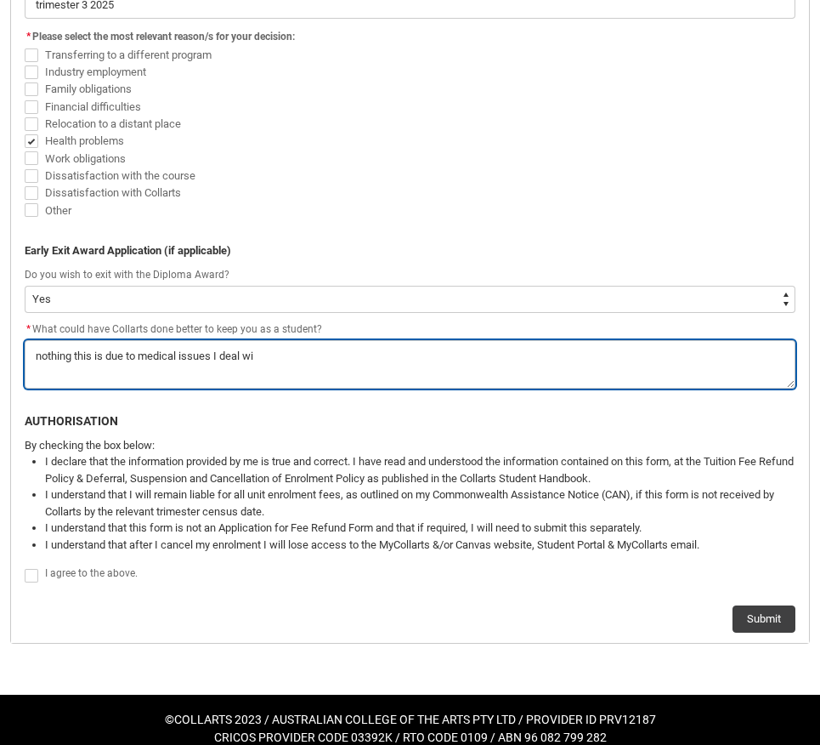
type textarea "nothing this is due to medical issues I deal wit"
type lightning-textarea "nothing this is due to medical issues I deal with"
type textarea "nothing this is due to medical issues I deal with"
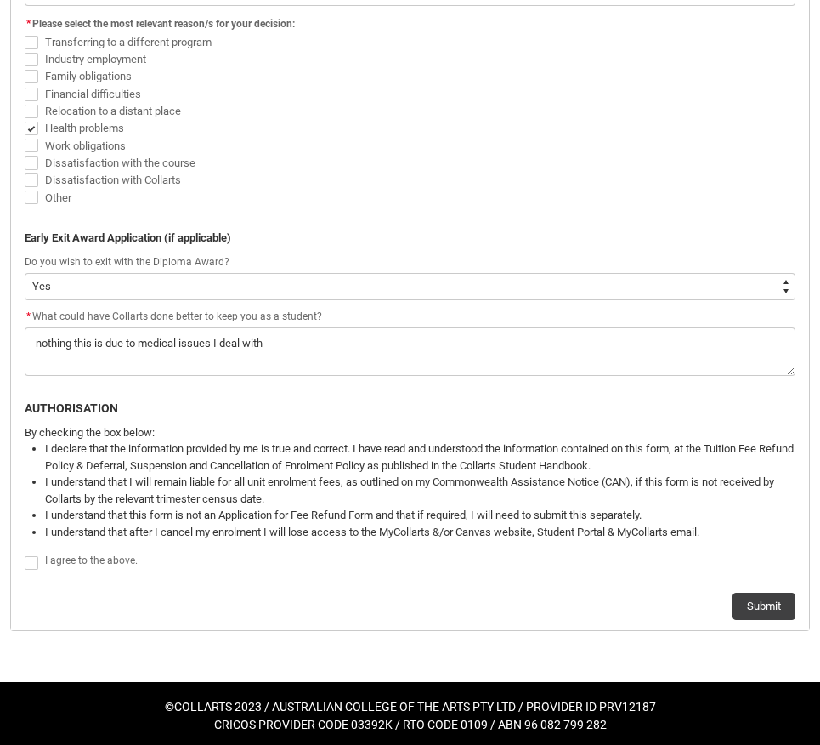
click at [122, 554] on span "I agree to the above." at bounding box center [91, 560] width 93 height 12
checkbox input "true"
click at [770, 595] on button "Submit" at bounding box center [764, 606] width 63 height 27
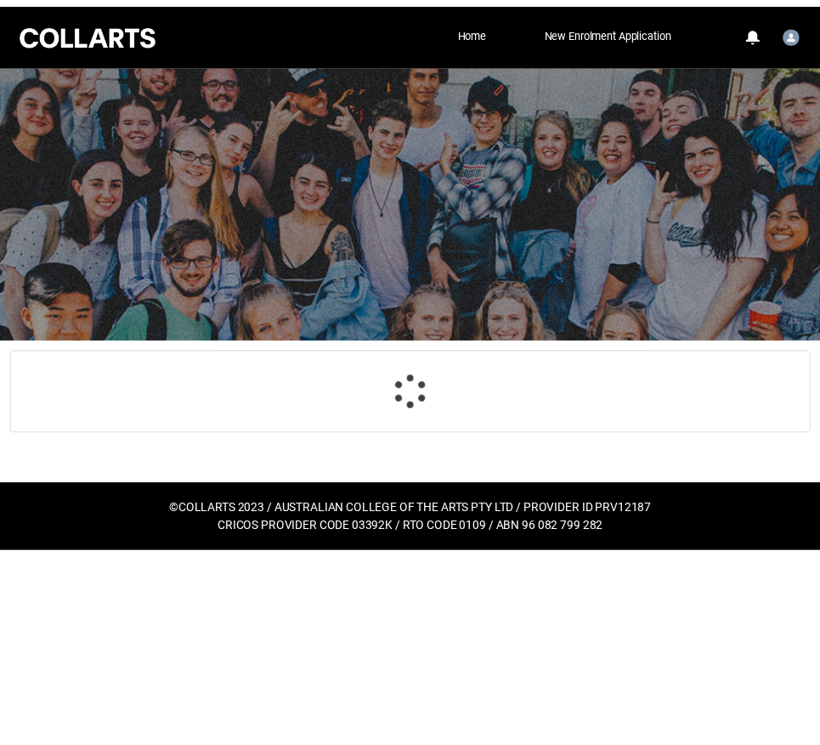
scroll to position [179, 0]
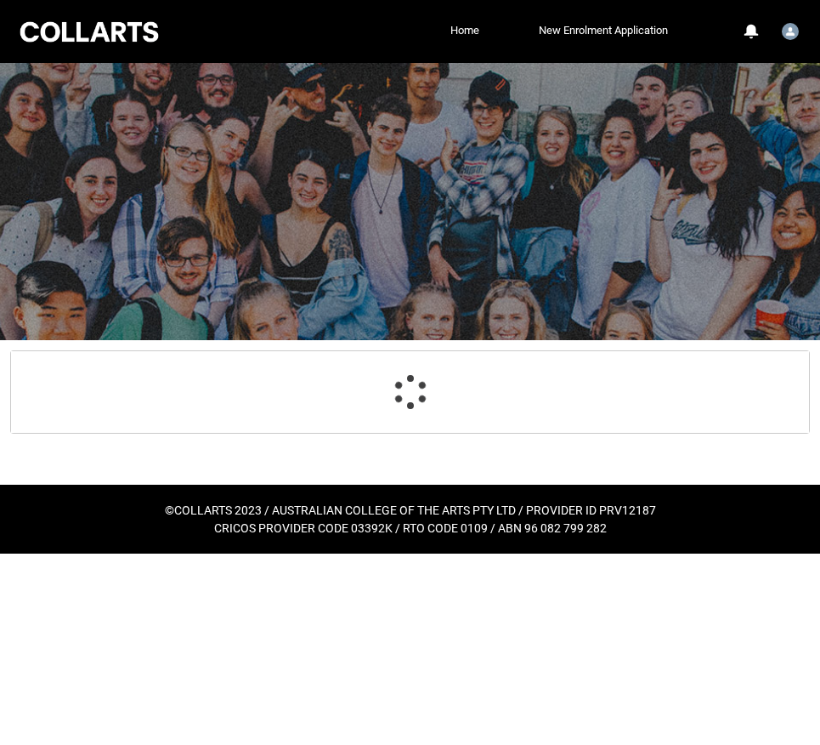
select select "Yes"
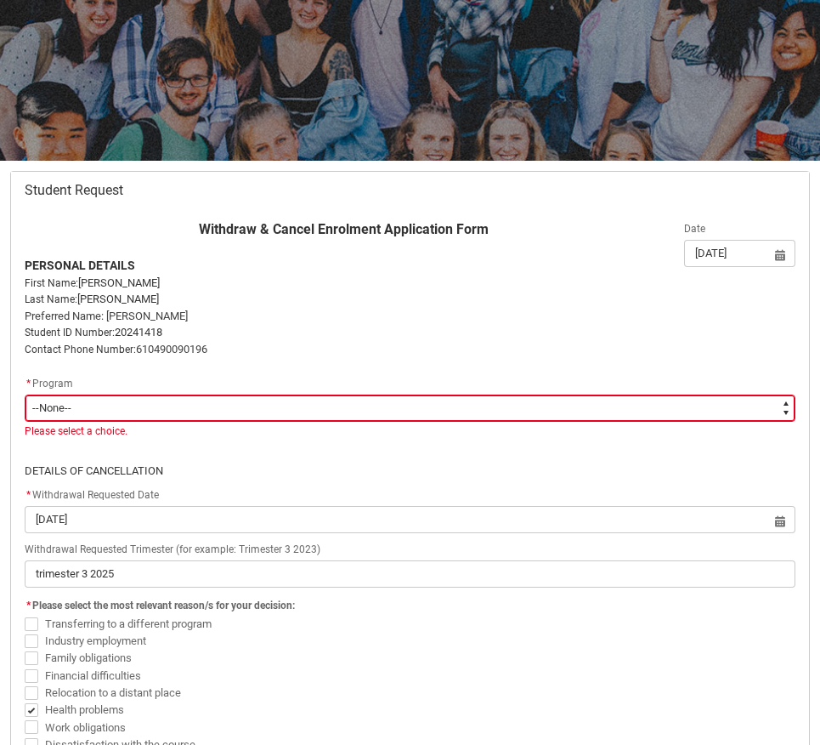
click at [677, 408] on select "--None-- Bachelor of Design (Fashion & Sustainability)" at bounding box center [410, 408] width 771 height 27
type lightning-select "recordPicklist_ProgramEnrollment.a0jOZ000003IopRYAS"
click at [25, 395] on select "--None-- Bachelor of Design (Fashion & Sustainability)" at bounding box center [410, 408] width 771 height 27
select select "recordPicklist_ProgramEnrollment.a0jOZ000003IopRYAS"
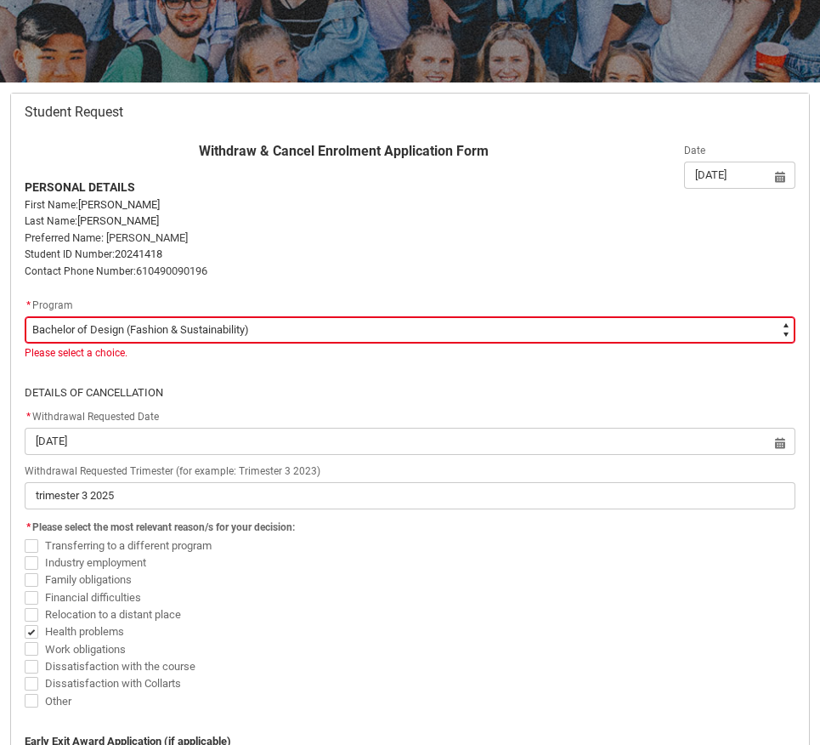
scroll to position [259, 0]
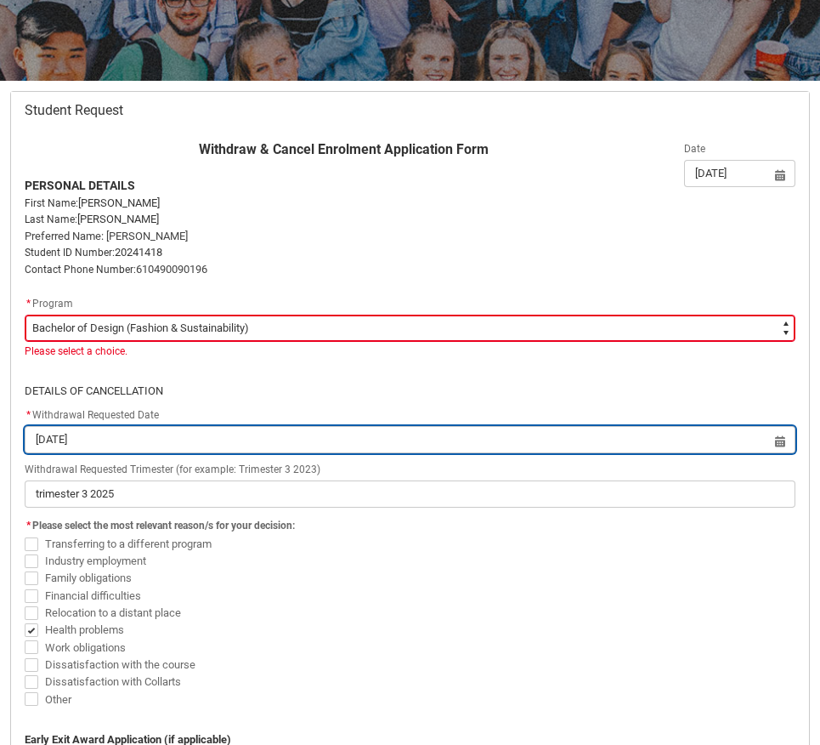
click at [581, 430] on input "[DATE]" at bounding box center [410, 439] width 771 height 27
select select "2025"
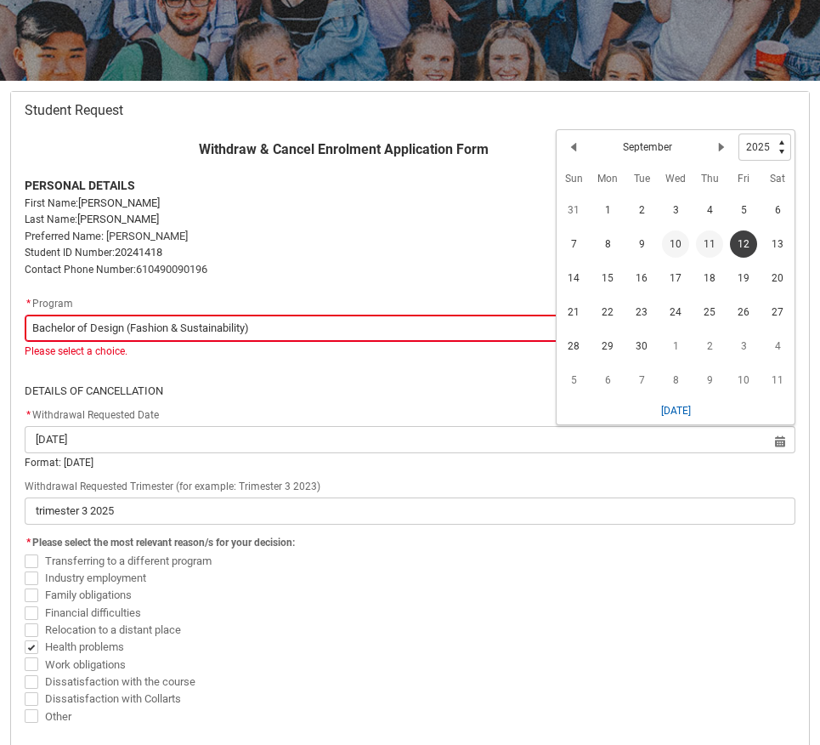
click at [699, 241] on span "11" at bounding box center [709, 243] width 27 height 27
type lightning-datepicker "[DATE]"
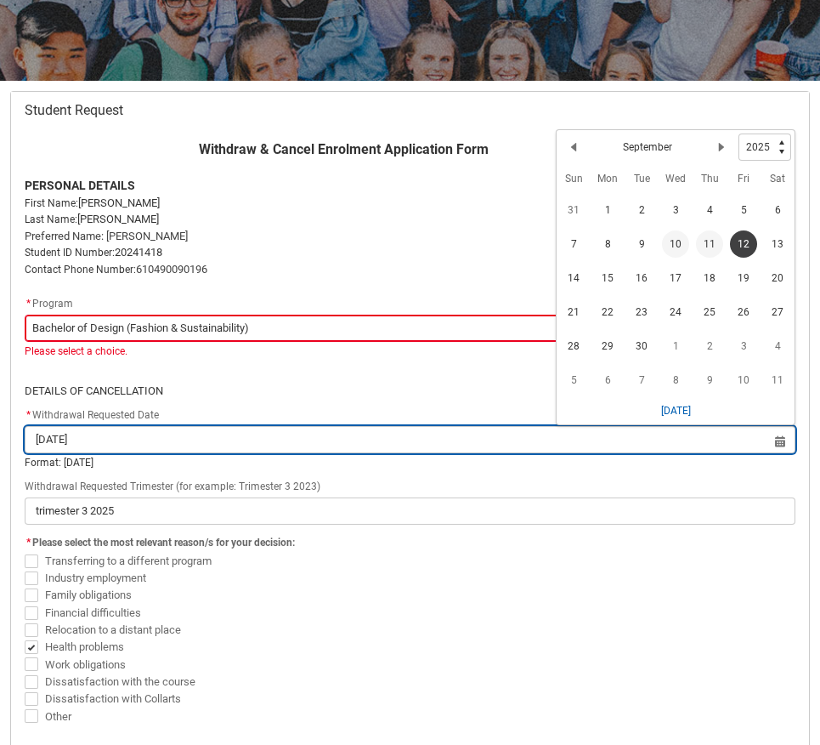
type lightning-input "[DATE]"
type input "[DATE]"
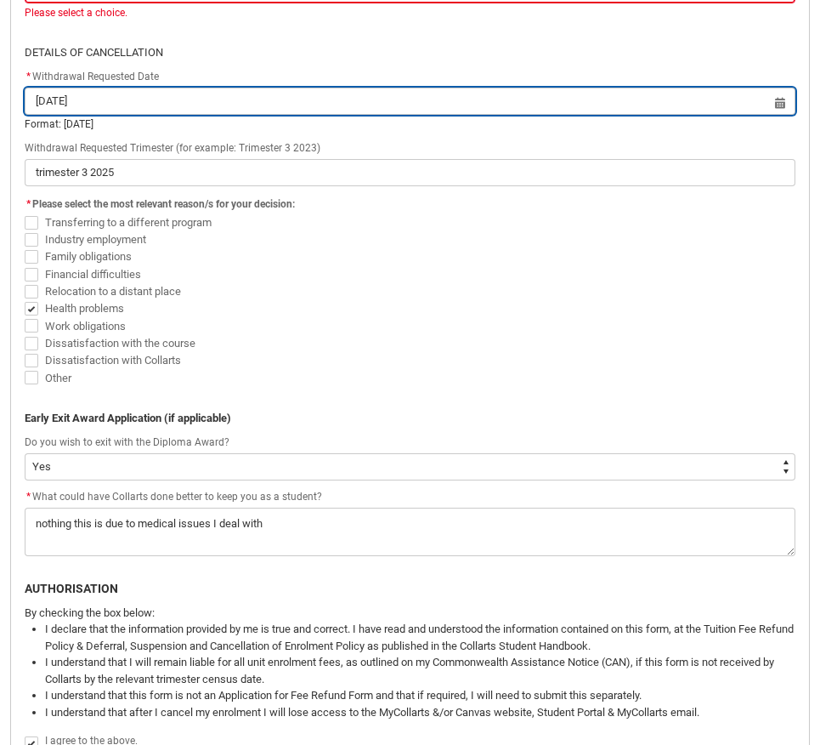
scroll to position [778, 0]
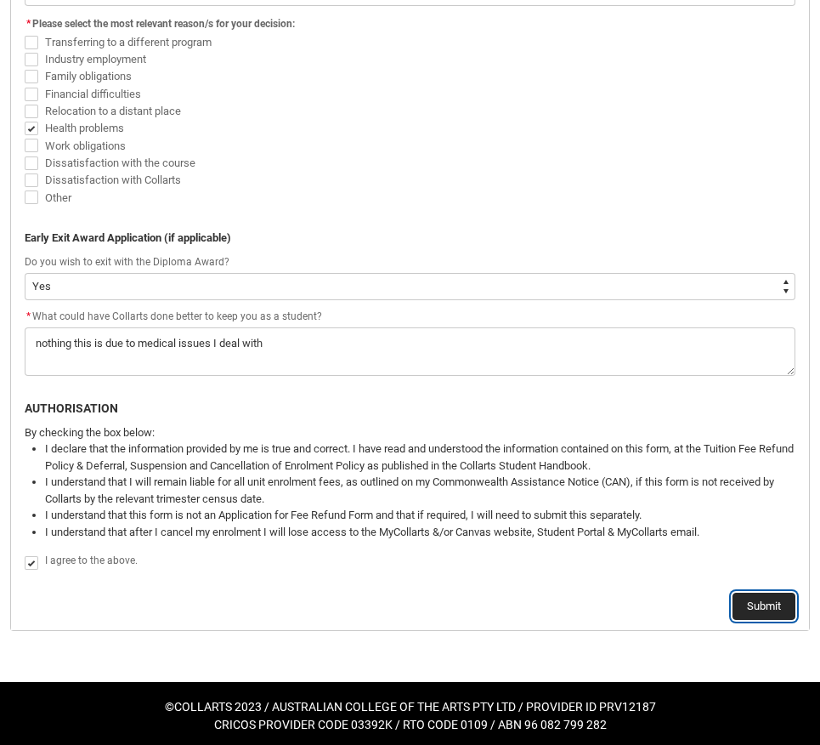
click at [755, 593] on button "Submit" at bounding box center [764, 606] width 63 height 27
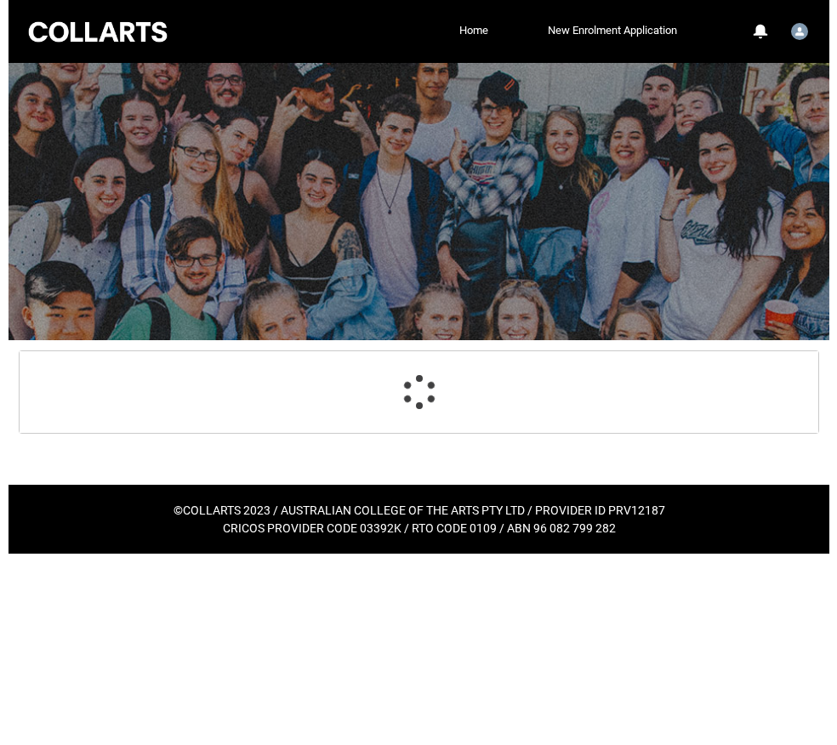
scroll to position [0, 0]
